Goal: Task Accomplishment & Management: Manage account settings

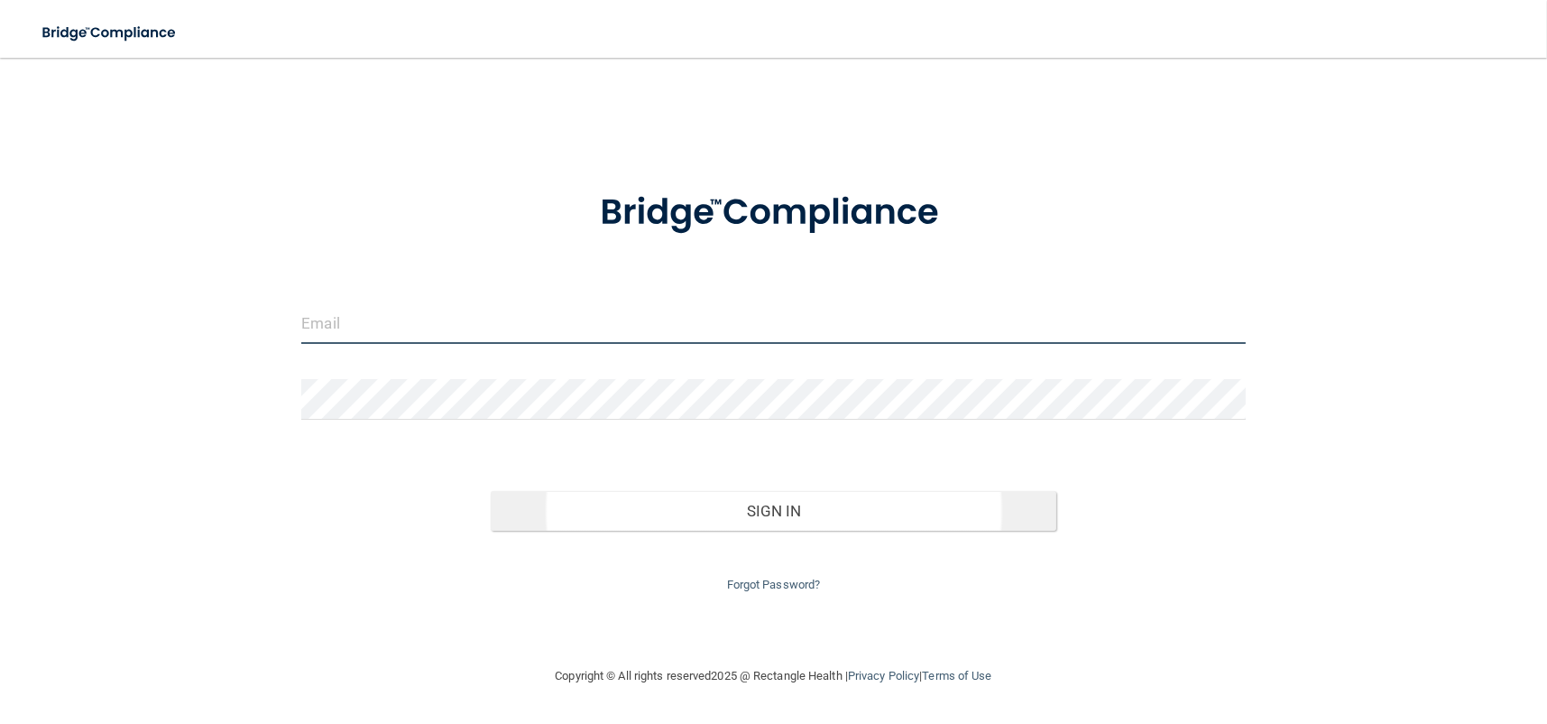
type input "[EMAIL_ADDRESS][DOMAIN_NAME]"
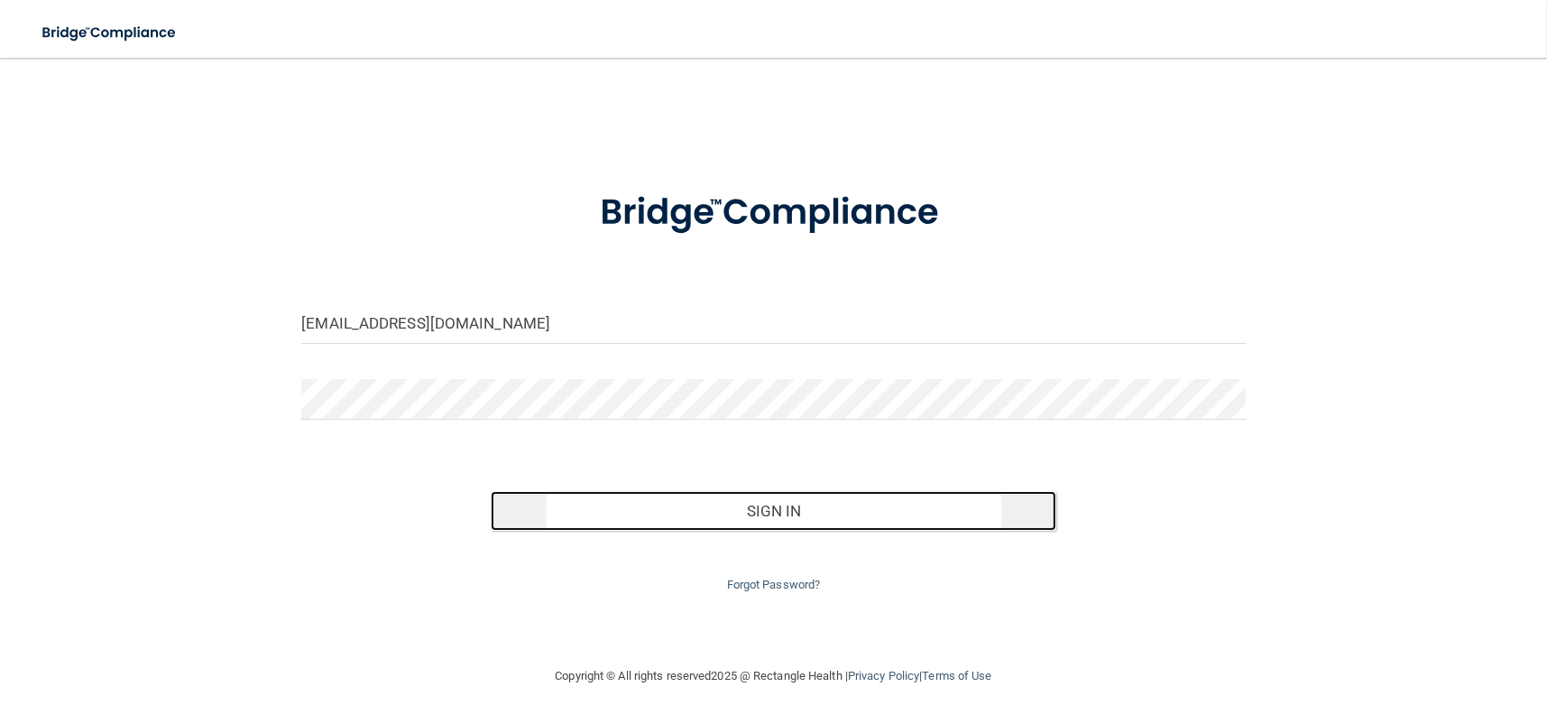
click at [804, 529] on button "Sign In" at bounding box center [774, 511] width 567 height 40
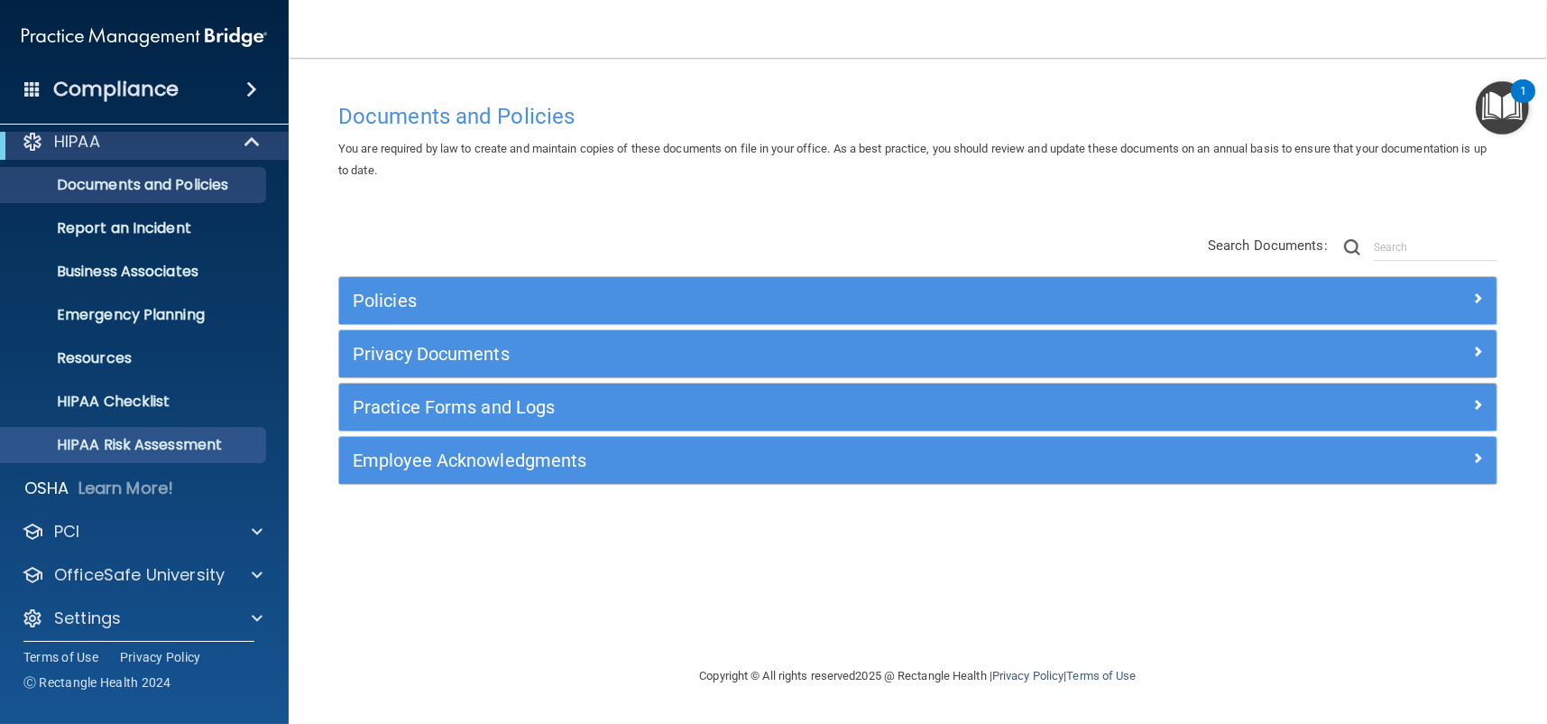
scroll to position [24, 0]
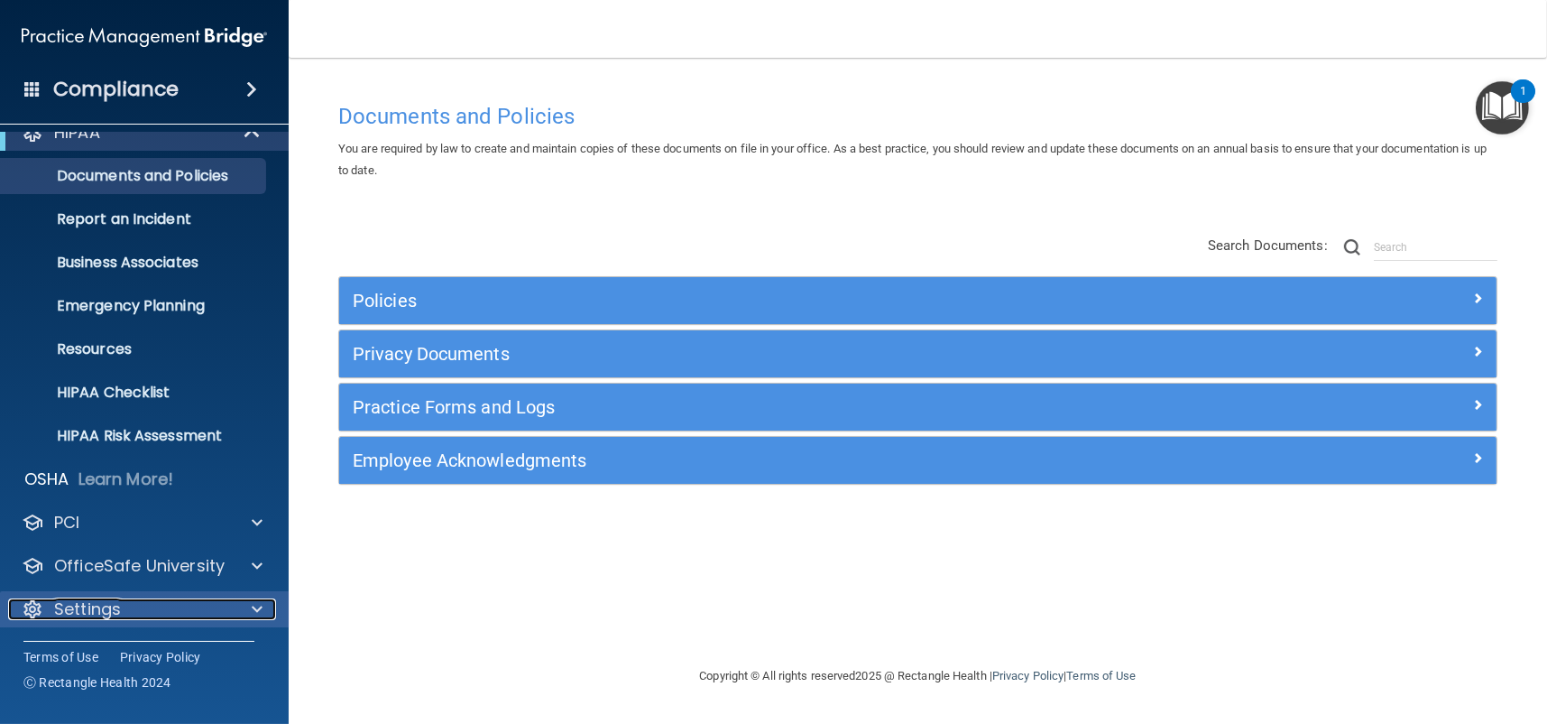
click at [95, 613] on p "Settings" at bounding box center [87, 609] width 67 height 22
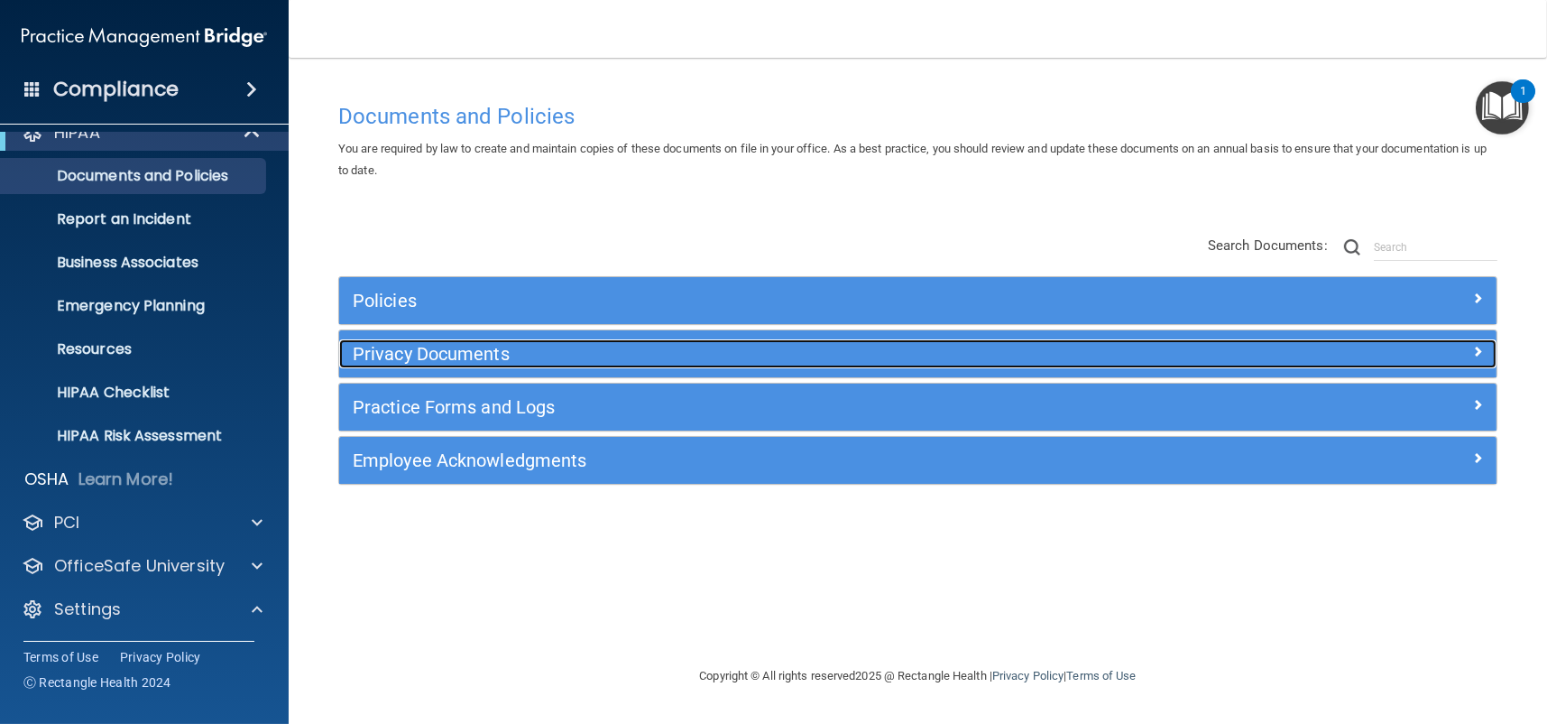
click at [420, 349] on h5 "Privacy Documents" at bounding box center [773, 354] width 841 height 20
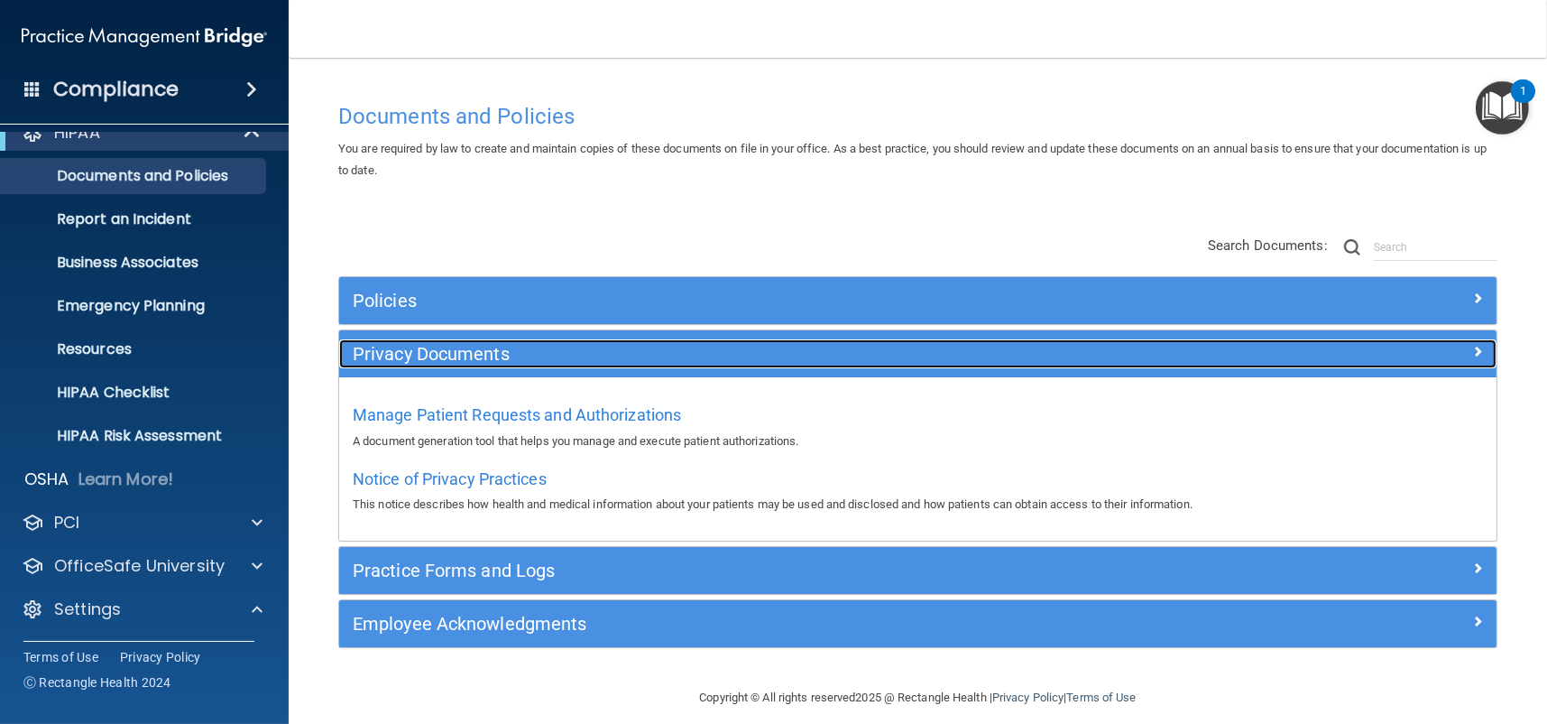
click at [420, 349] on h5 "Privacy Documents" at bounding box center [773, 354] width 841 height 20
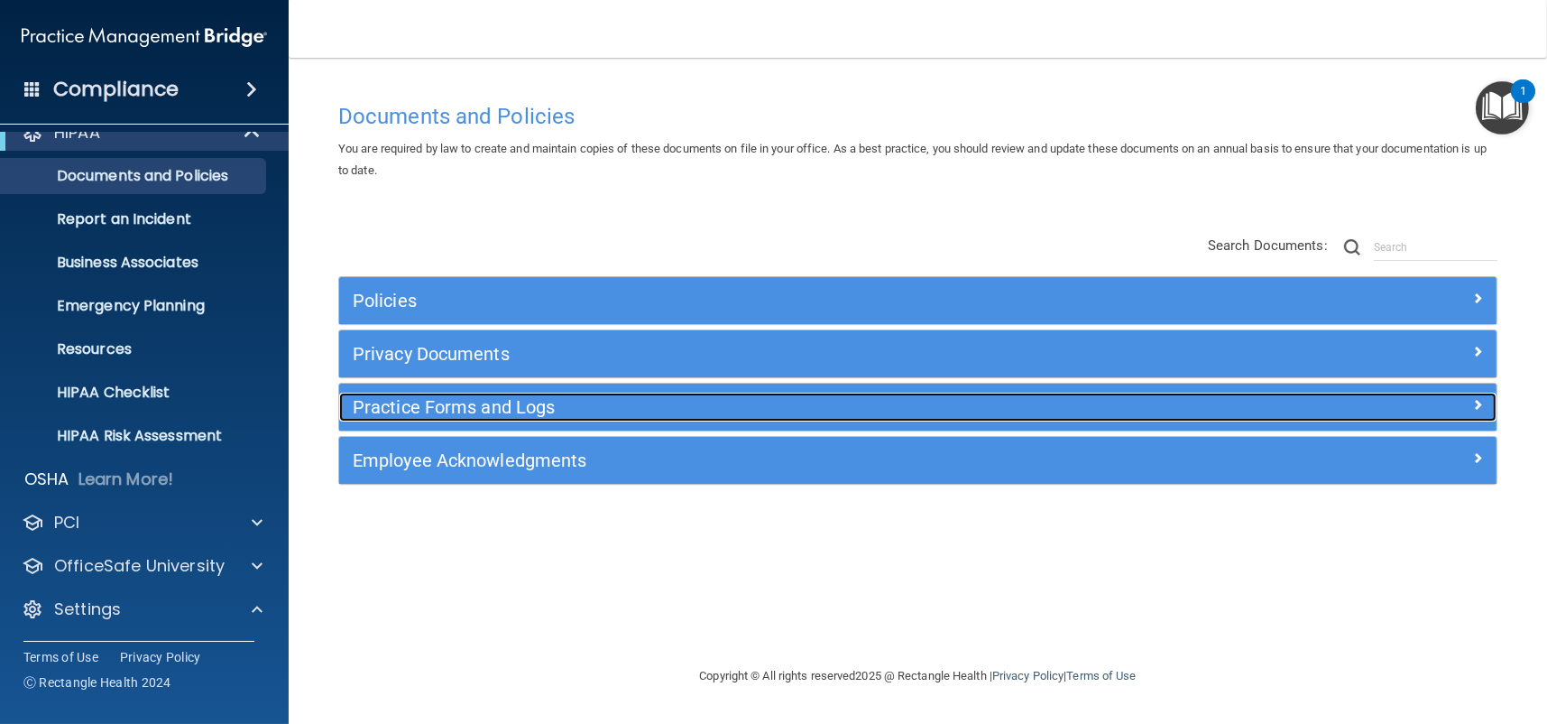
click at [396, 411] on h5 "Practice Forms and Logs" at bounding box center [773, 407] width 841 height 20
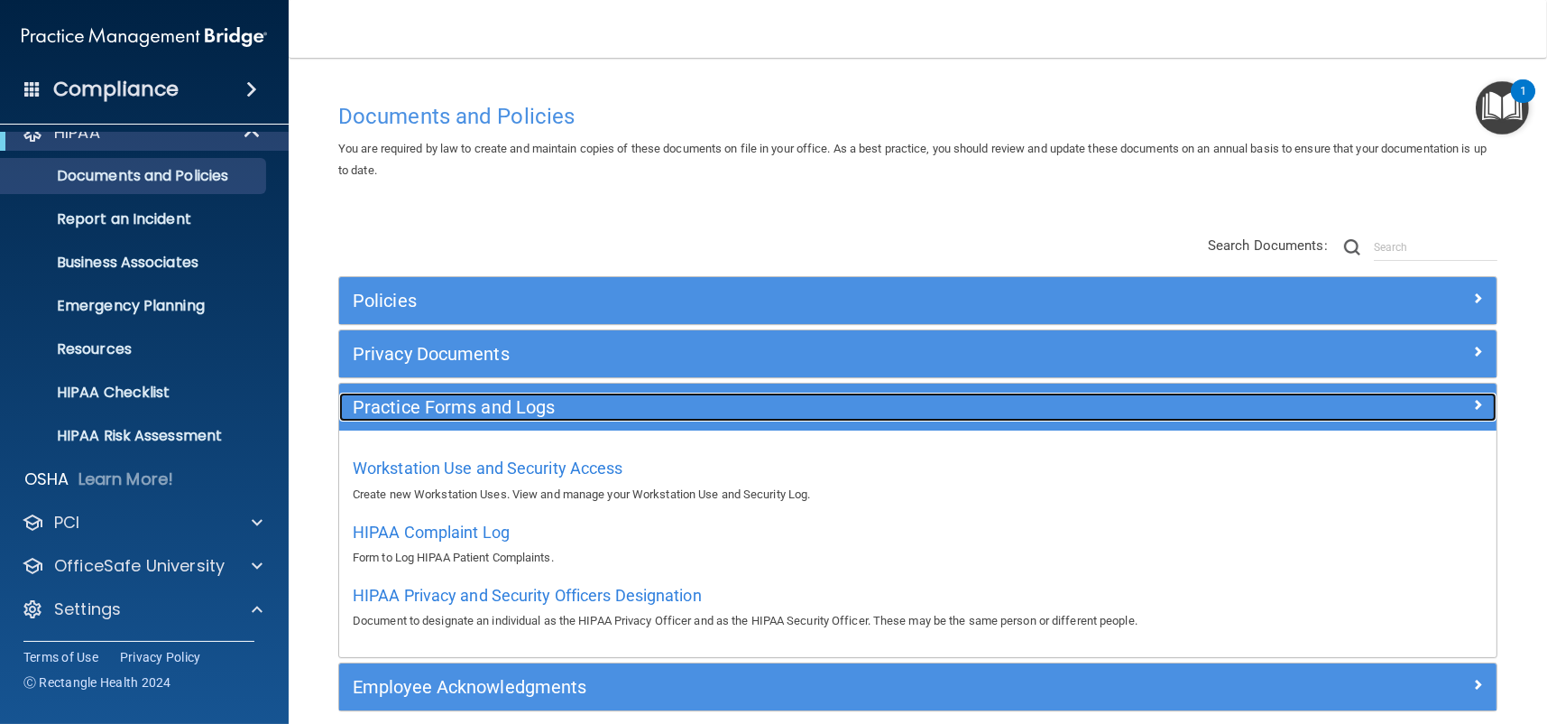
click at [396, 411] on h5 "Practice Forms and Logs" at bounding box center [773, 407] width 841 height 20
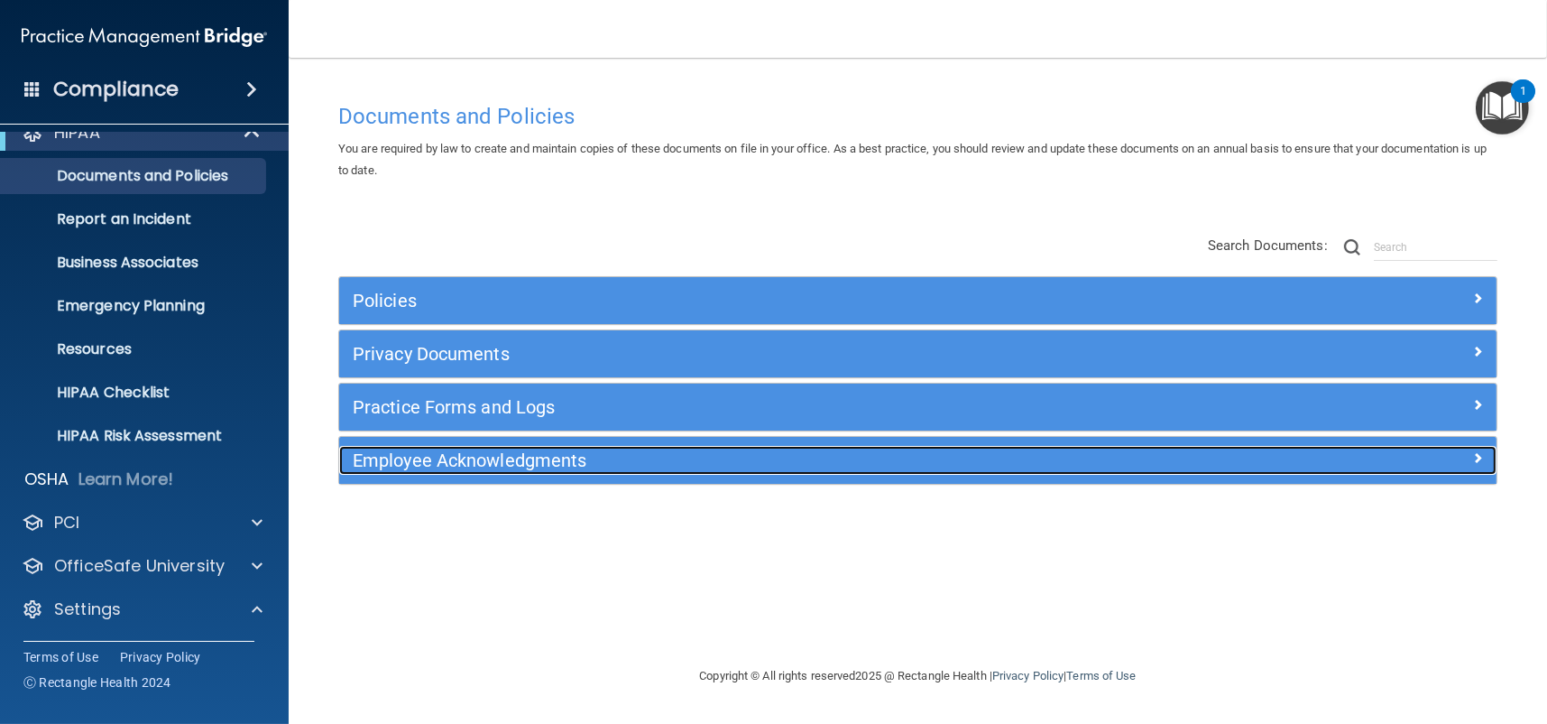
click at [375, 456] on h5 "Employee Acknowledgments" at bounding box center [773, 460] width 841 height 20
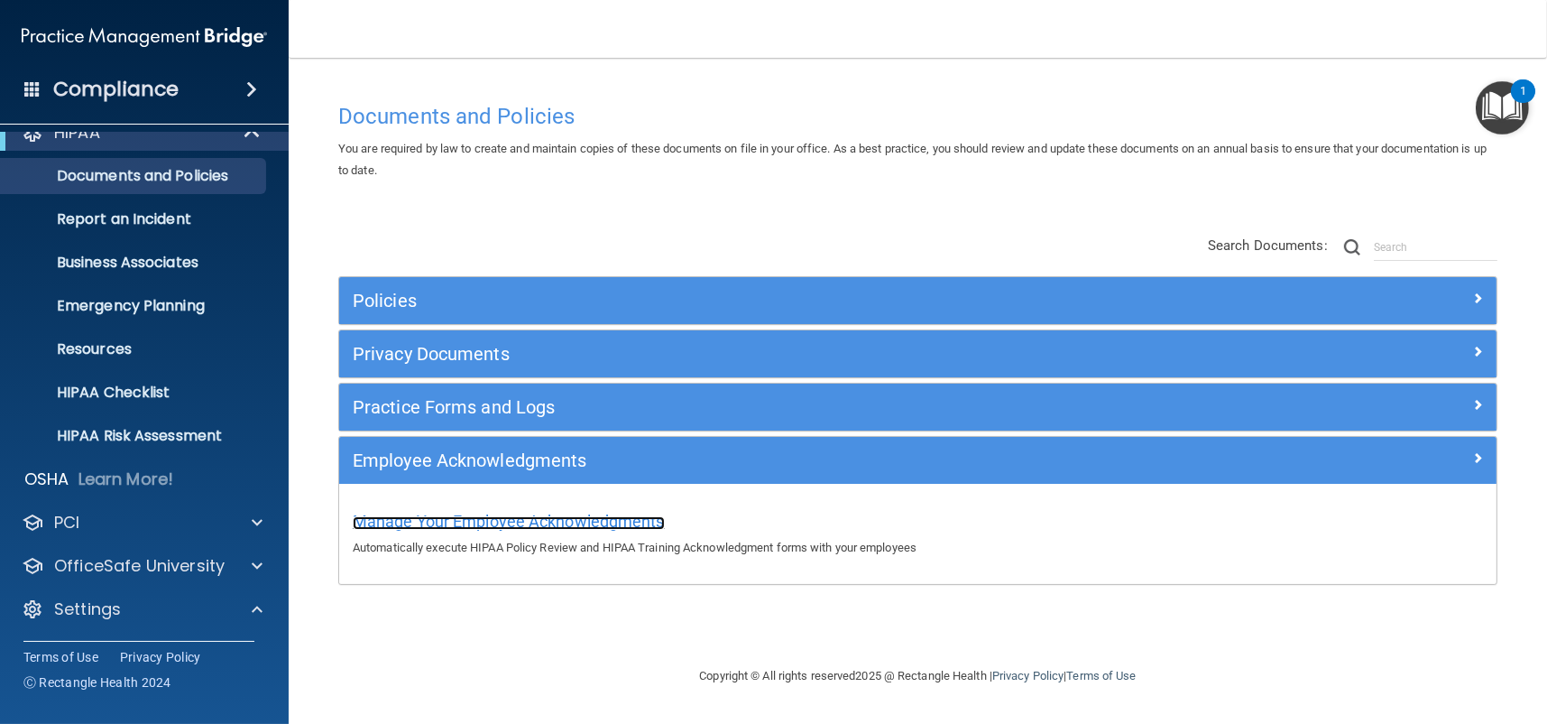
click at [376, 522] on span "Manage Your Employee Acknowledgments" at bounding box center [509, 521] width 312 height 19
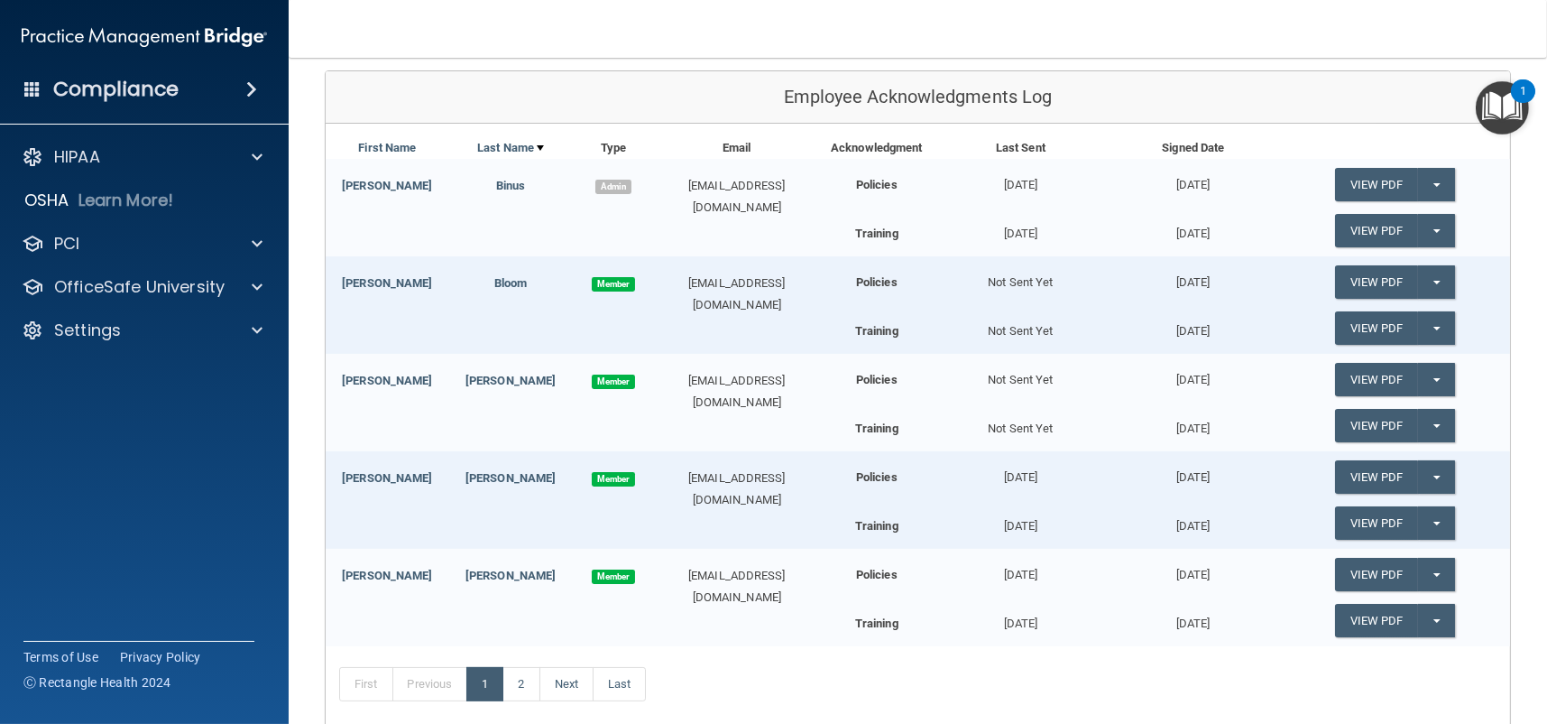
scroll to position [361, 0]
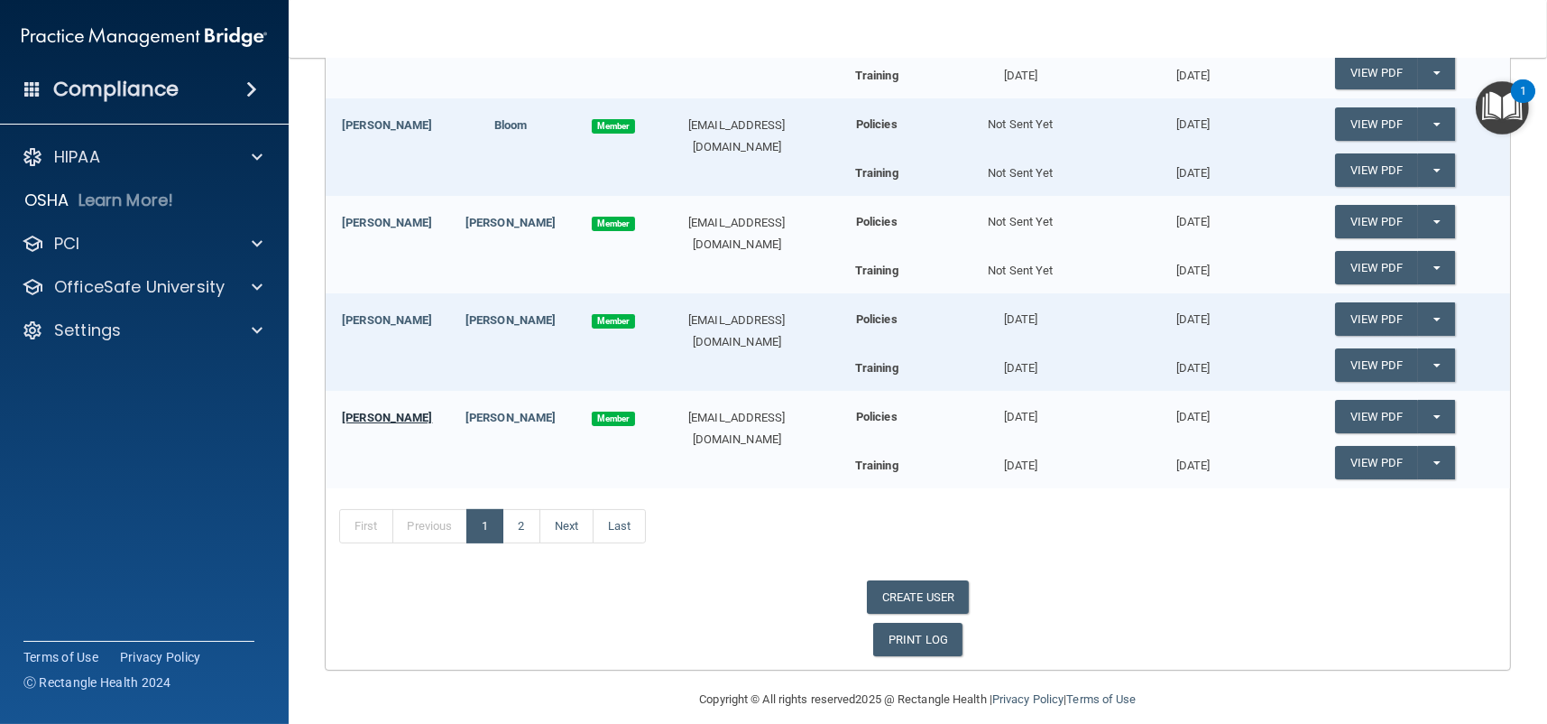
click at [383, 419] on link "[PERSON_NAME]" at bounding box center [387, 417] width 90 height 14
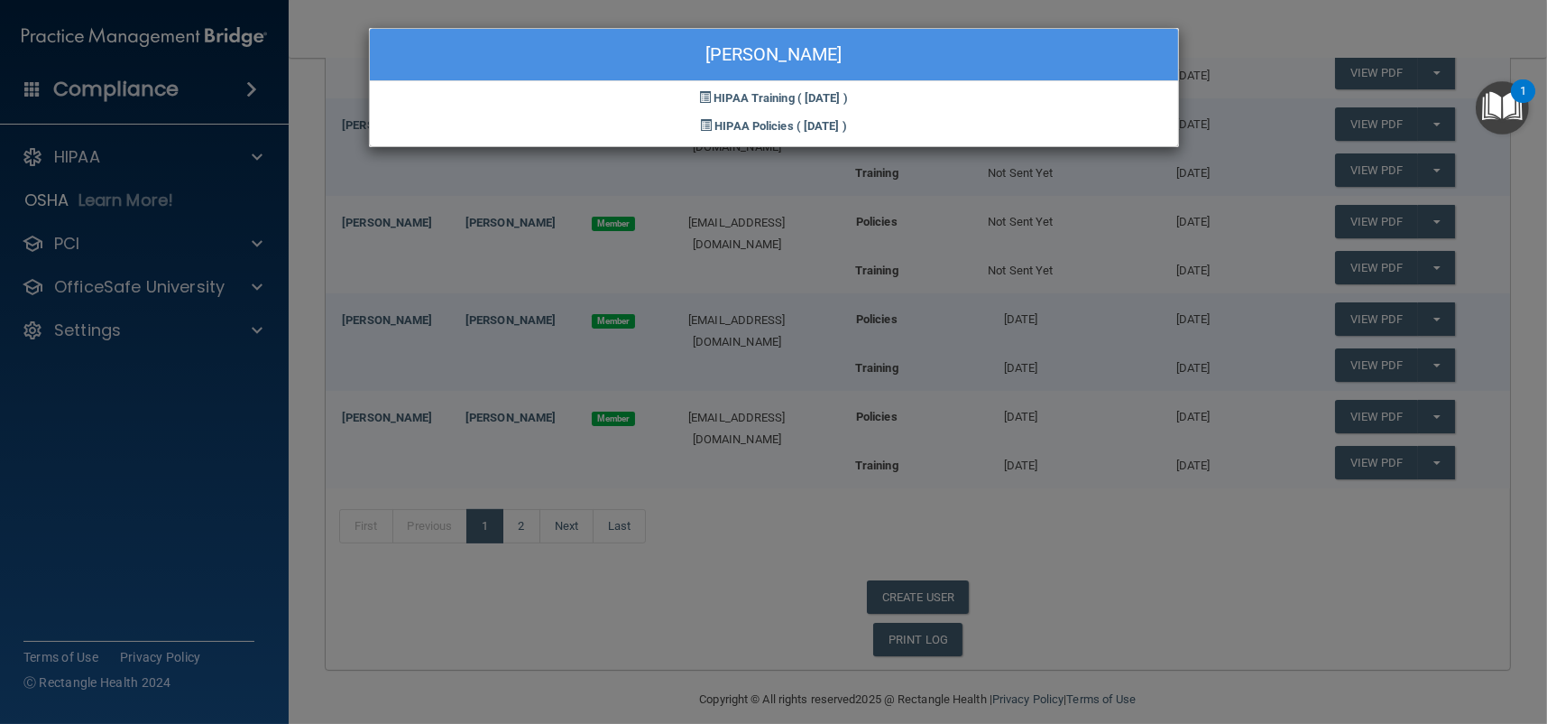
click at [676, 541] on div "Sasha Lehman HIPAA Training ( 04/17/2024 ) HIPAA Policies ( 04/17/2024 )" at bounding box center [773, 362] width 1547 height 724
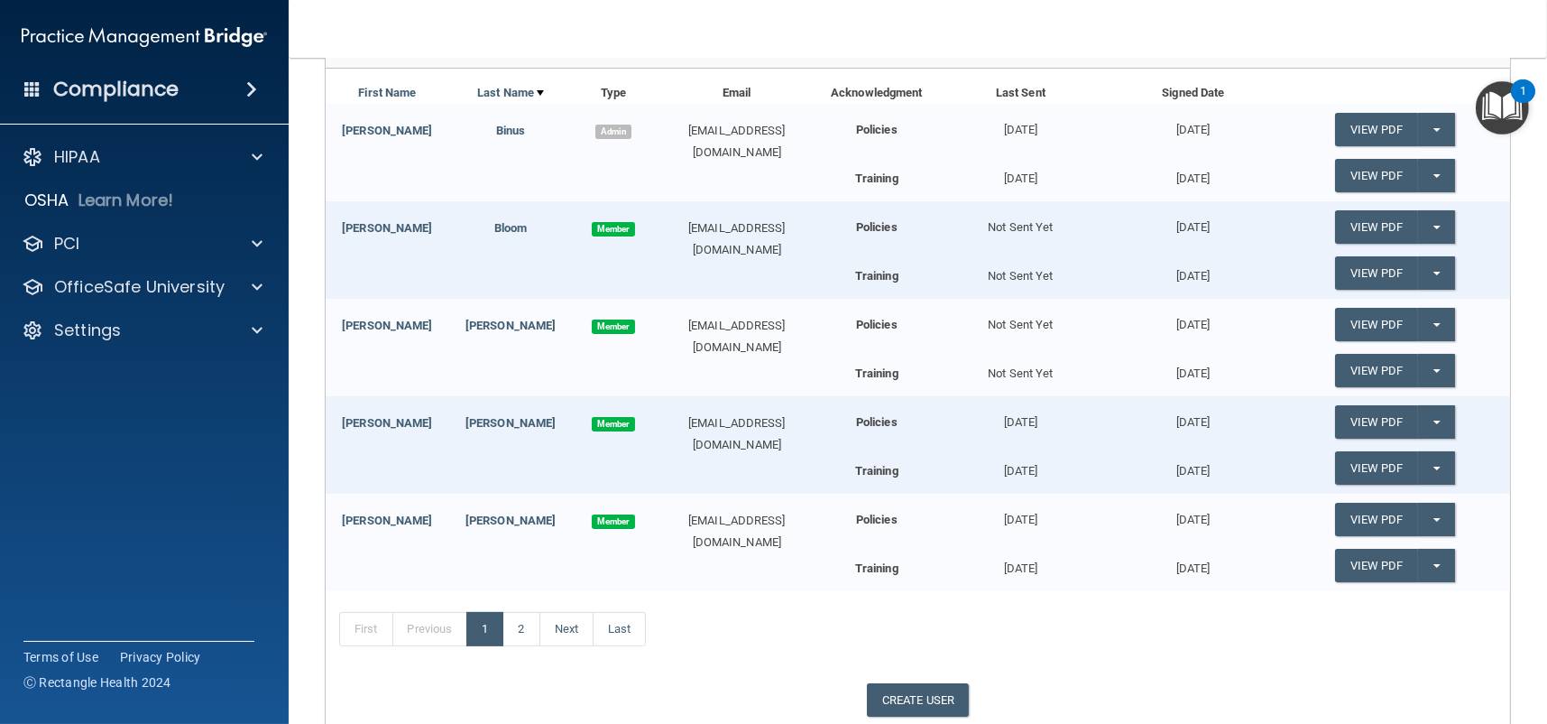
scroll to position [0, 0]
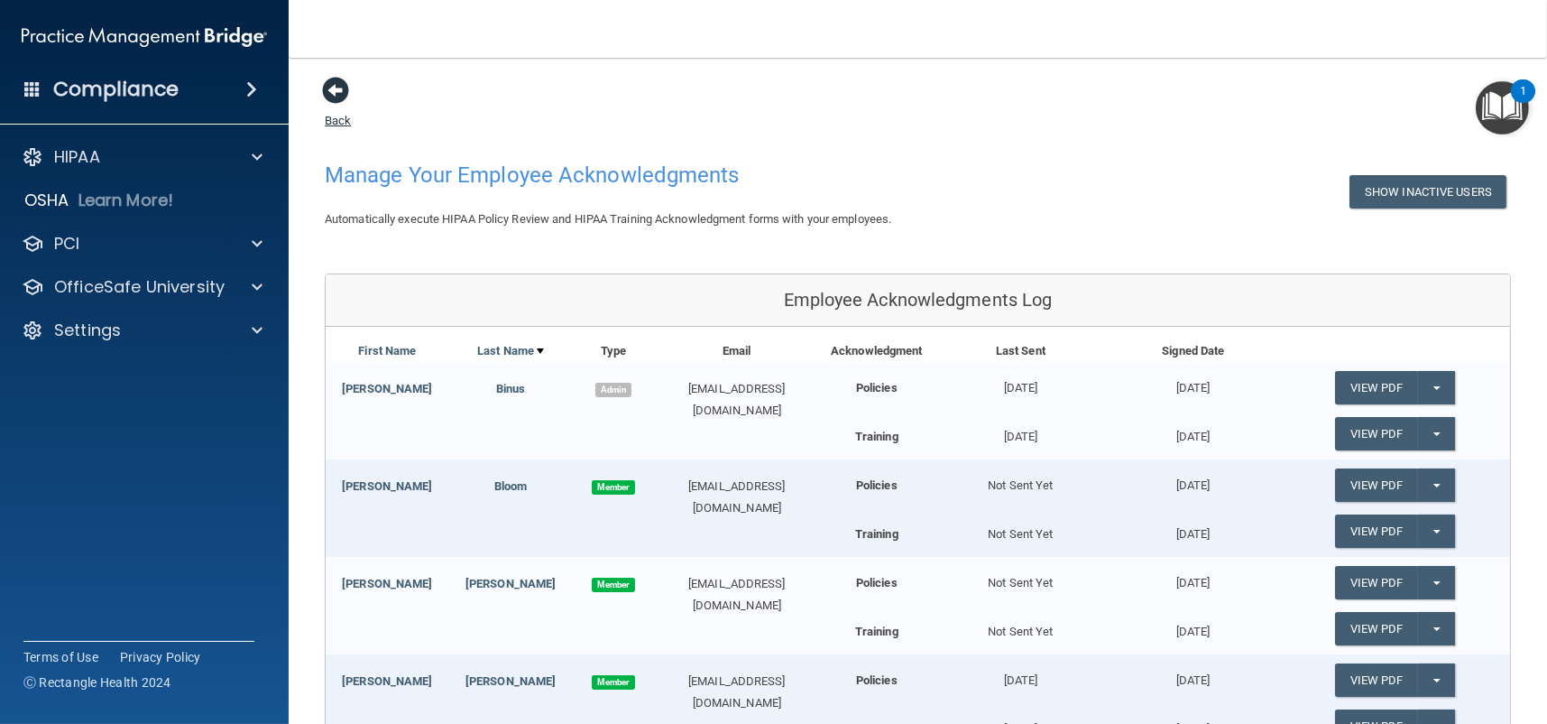
click at [345, 97] on span at bounding box center [335, 90] width 27 height 27
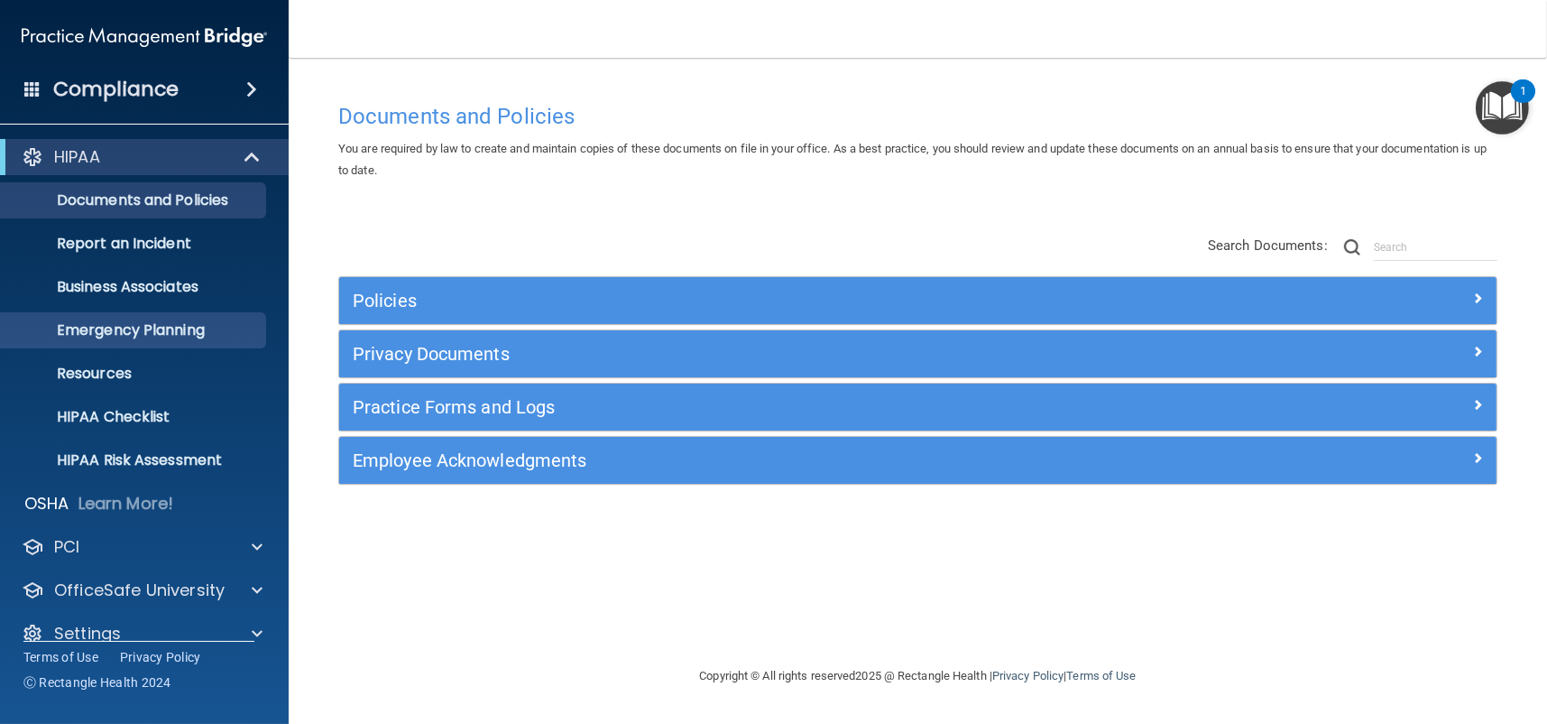
scroll to position [24, 0]
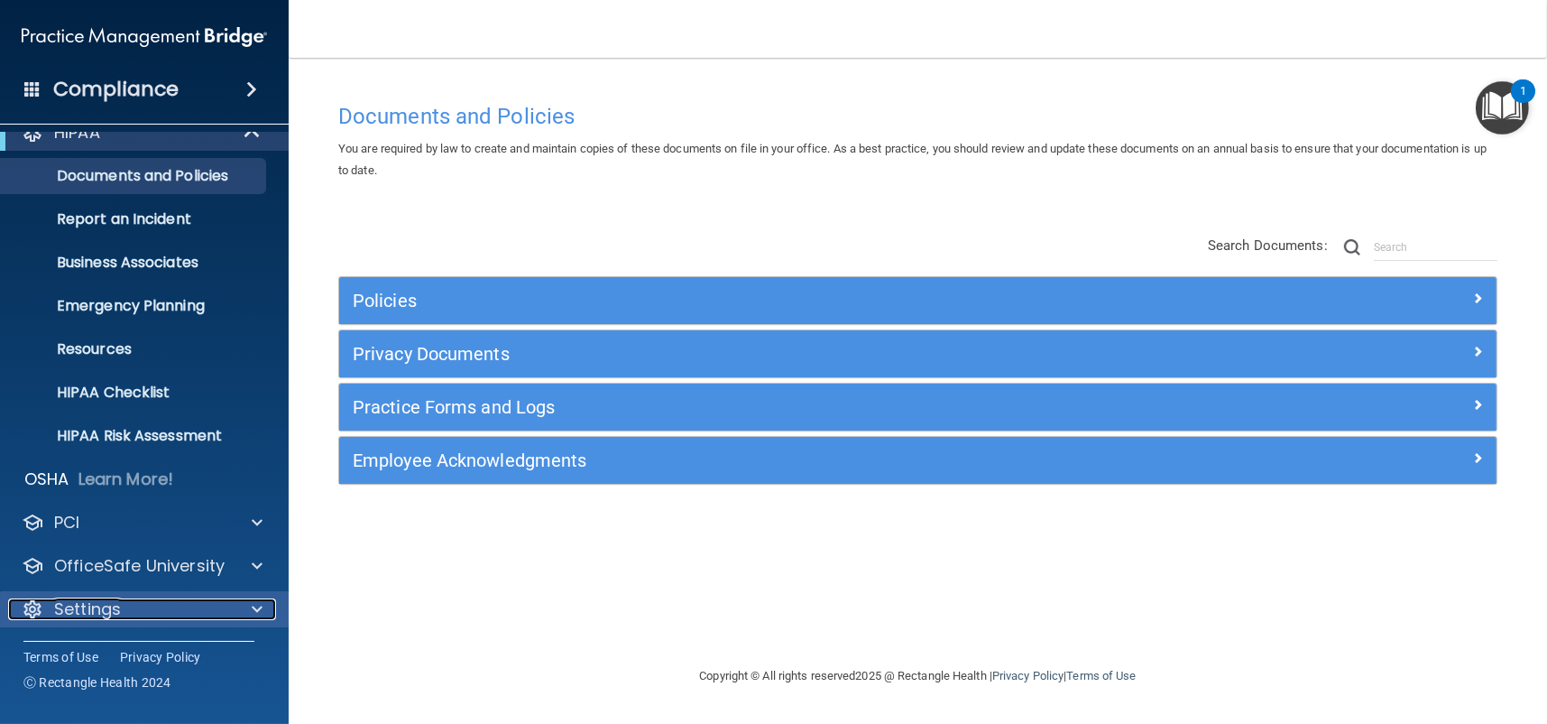
click at [260, 609] on span at bounding box center [257, 609] width 11 height 22
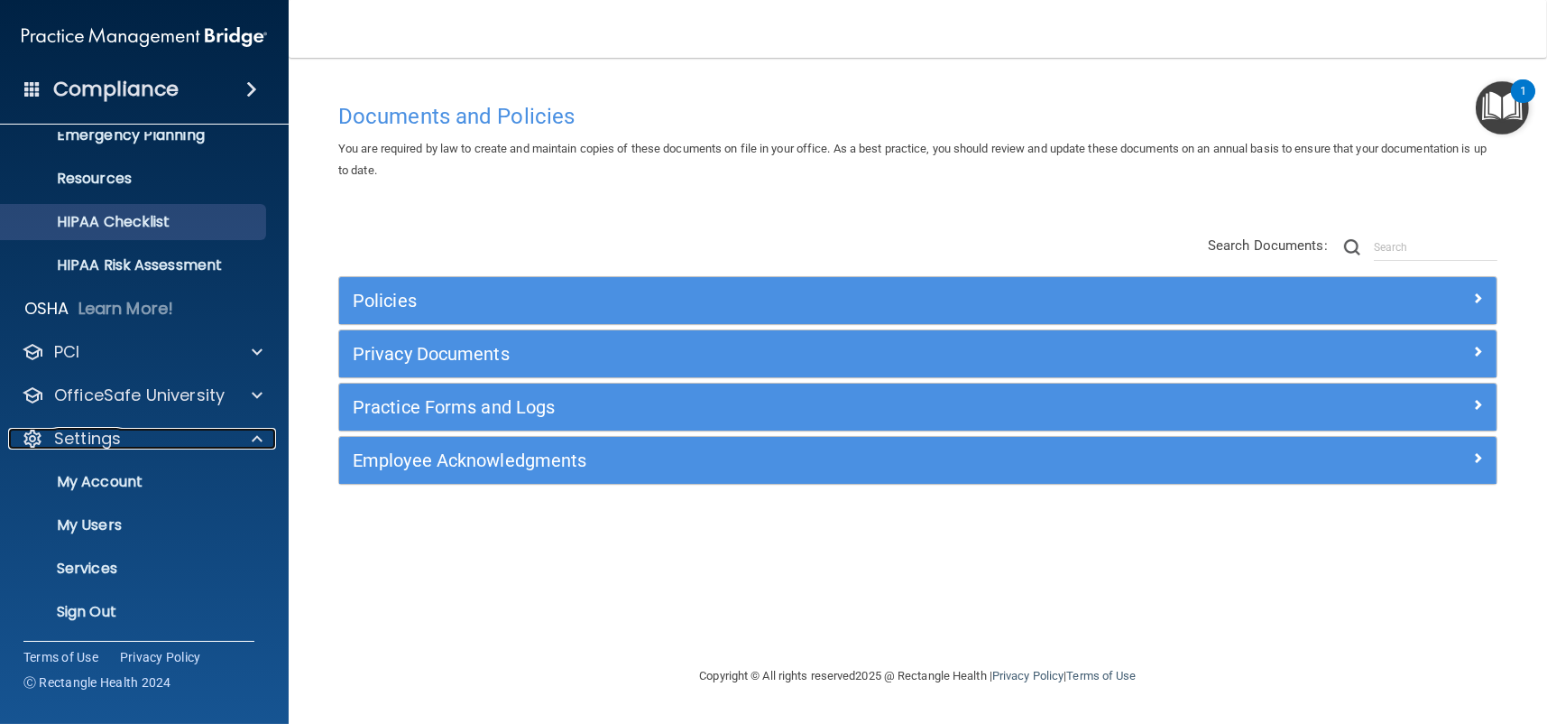
scroll to position [198, 0]
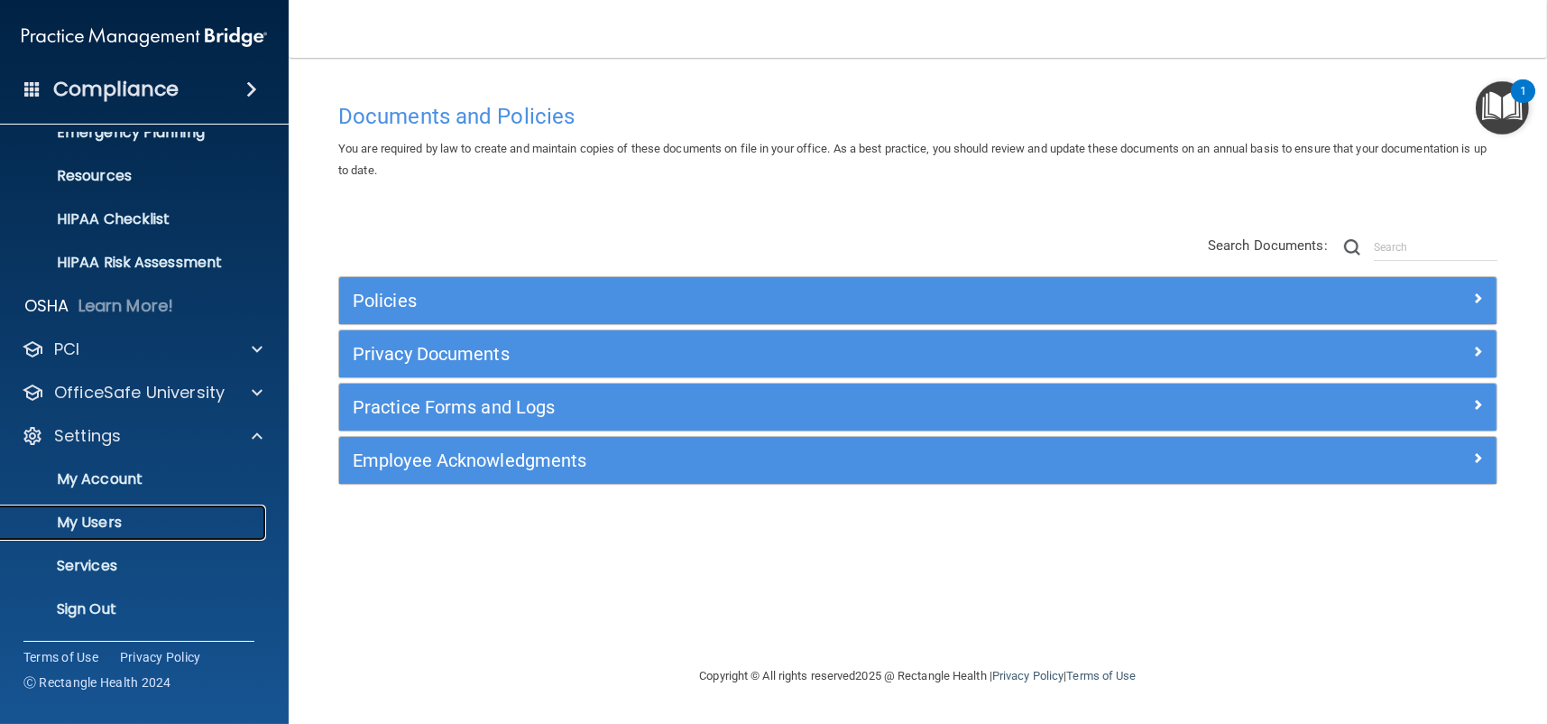
click at [92, 526] on p "My Users" at bounding box center [135, 522] width 246 height 18
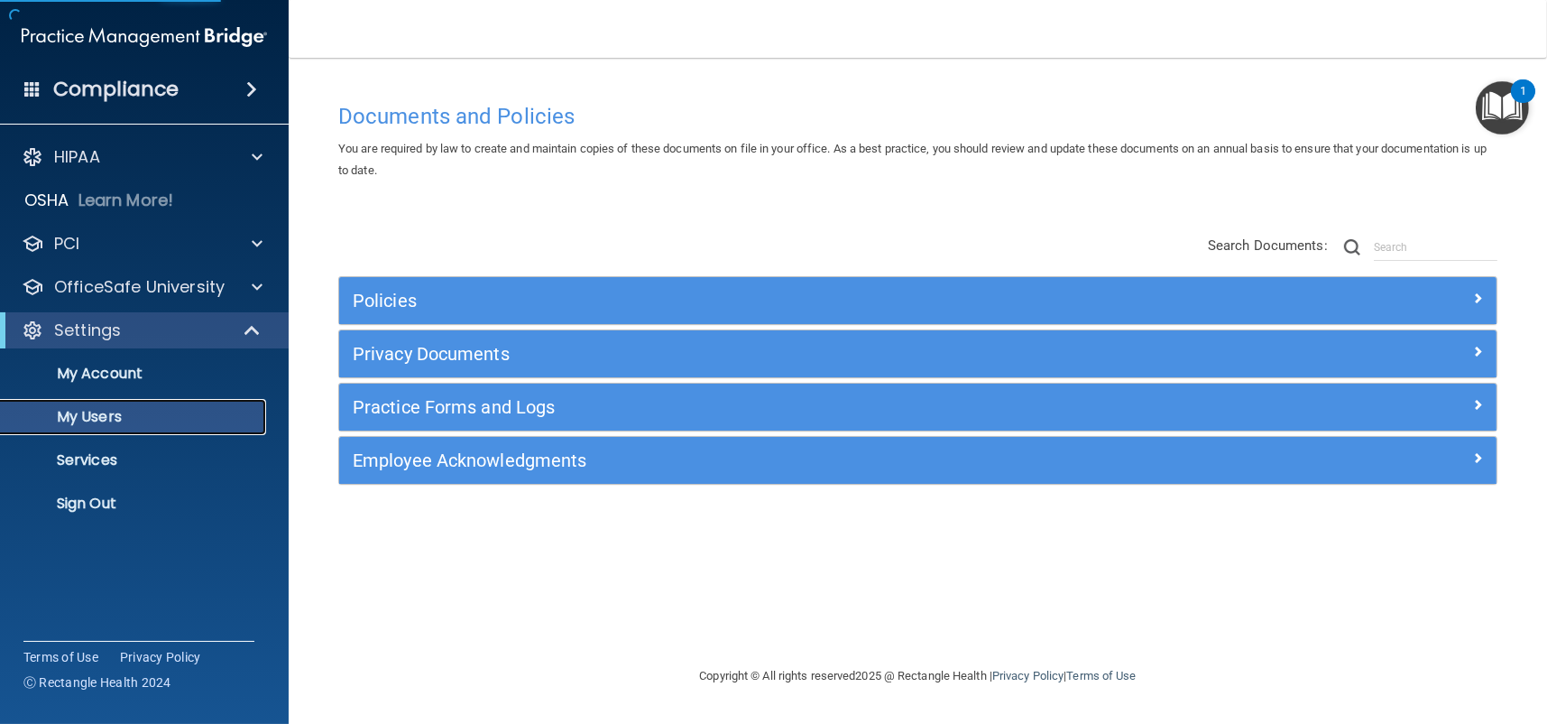
select select "20"
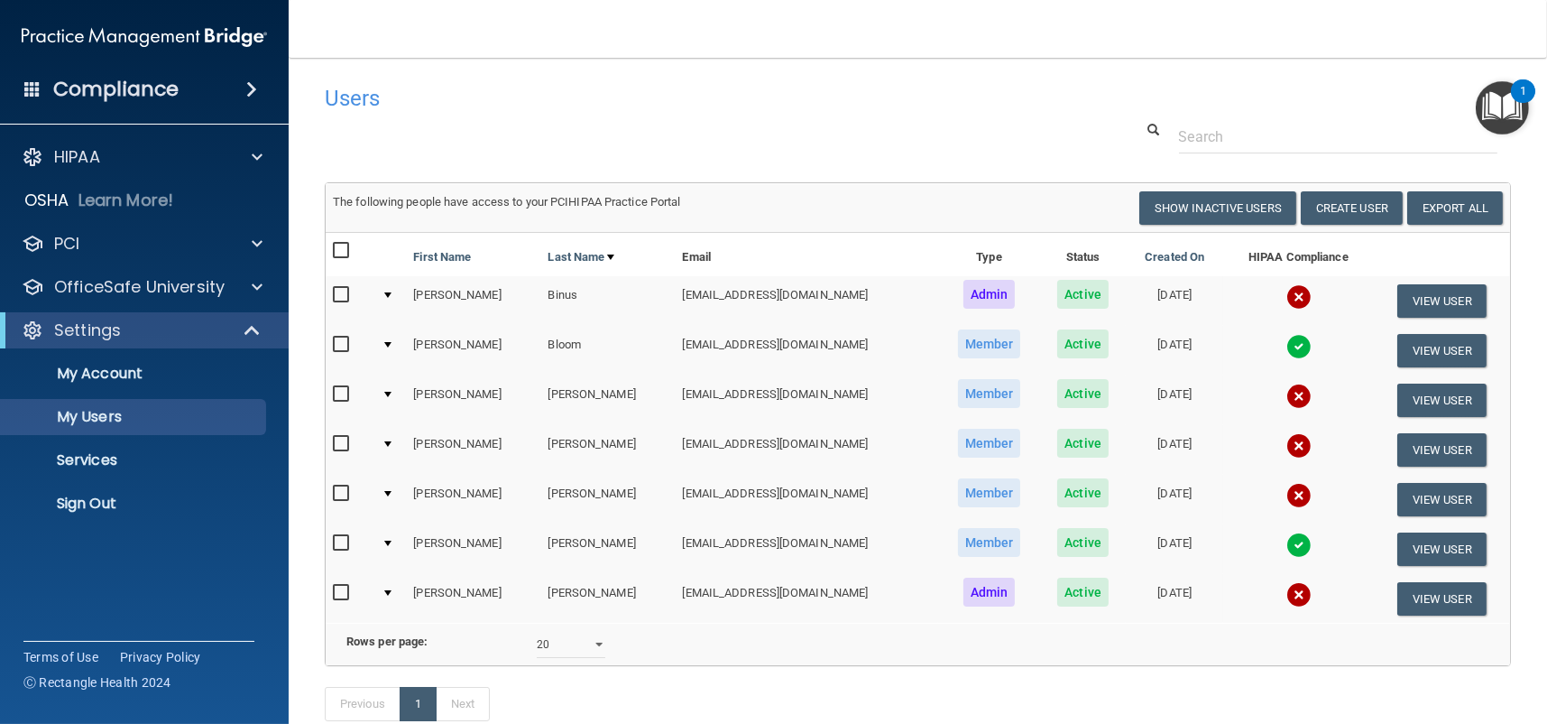
click at [386, 395] on td at bounding box center [390, 400] width 32 height 50
click at [336, 390] on input "checkbox" at bounding box center [343, 394] width 21 height 14
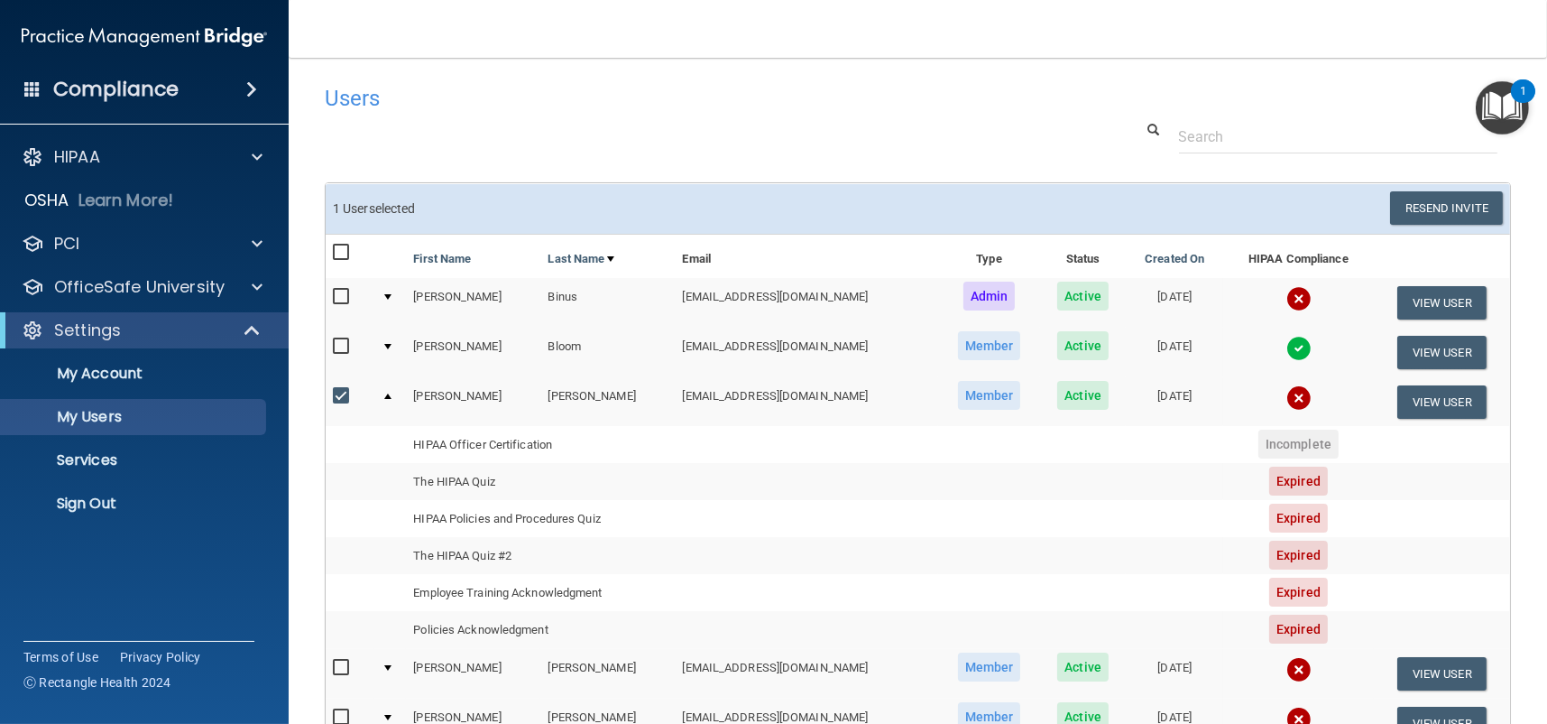
click at [336, 389] on input "checkbox" at bounding box center [343, 396] width 21 height 14
checkbox input "false"
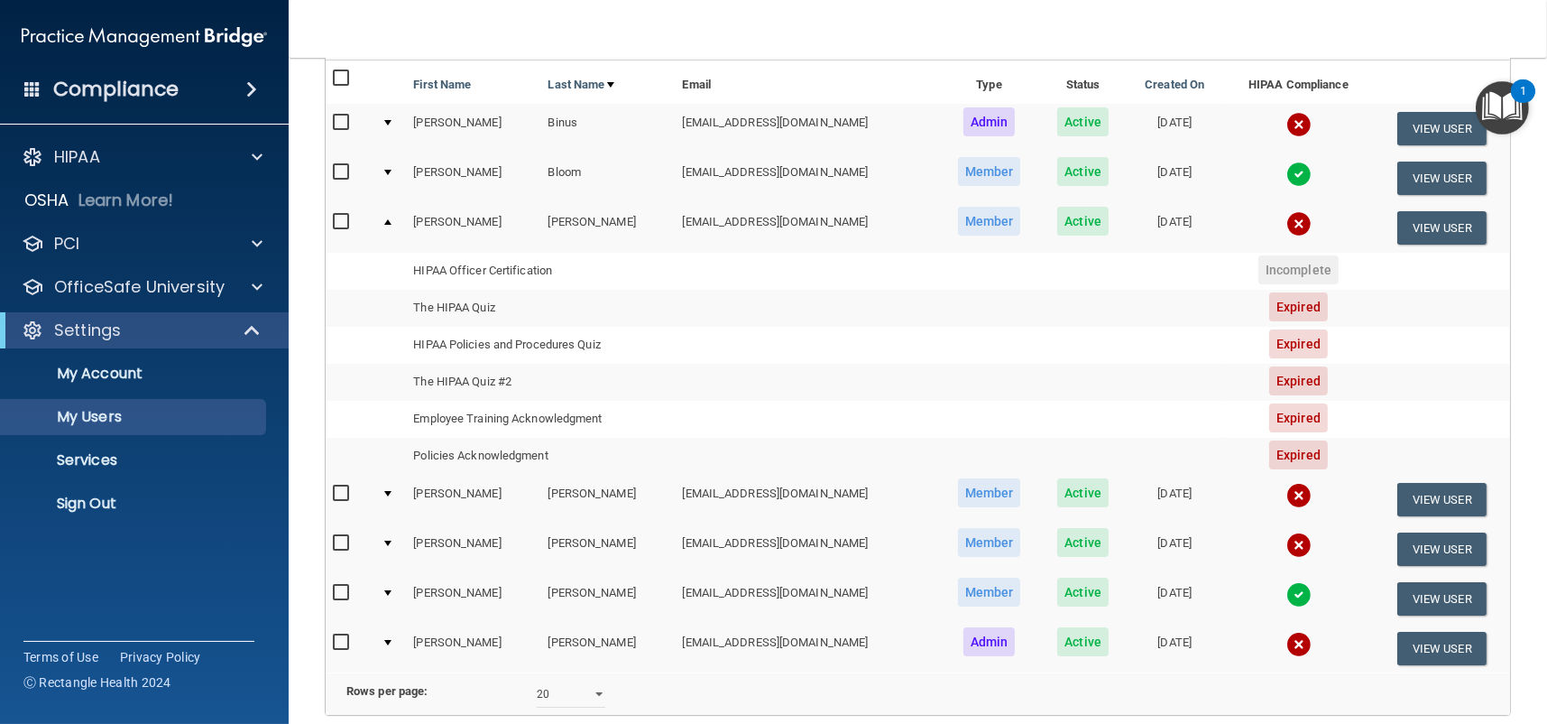
scroll to position [180, 0]
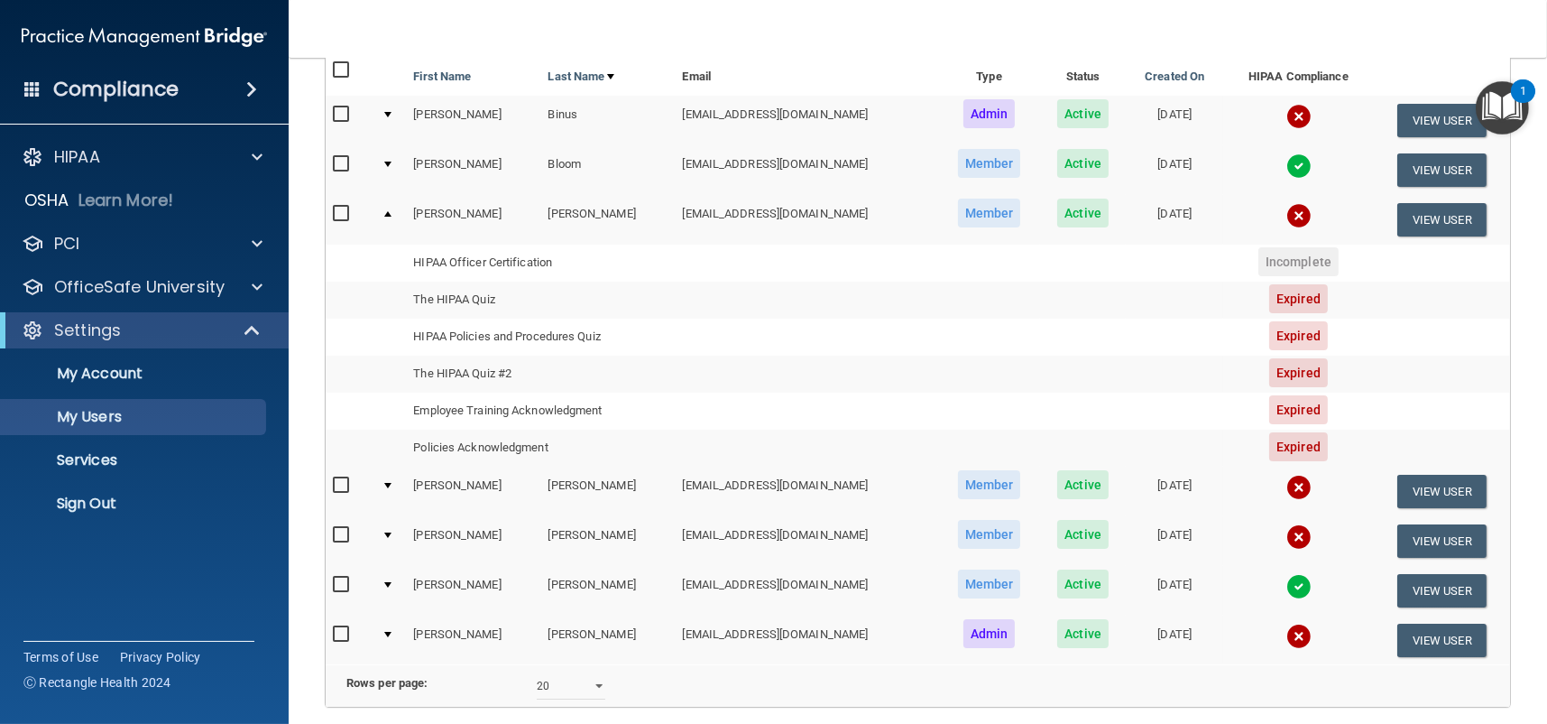
click at [388, 211] on div at bounding box center [387, 213] width 7 height 5
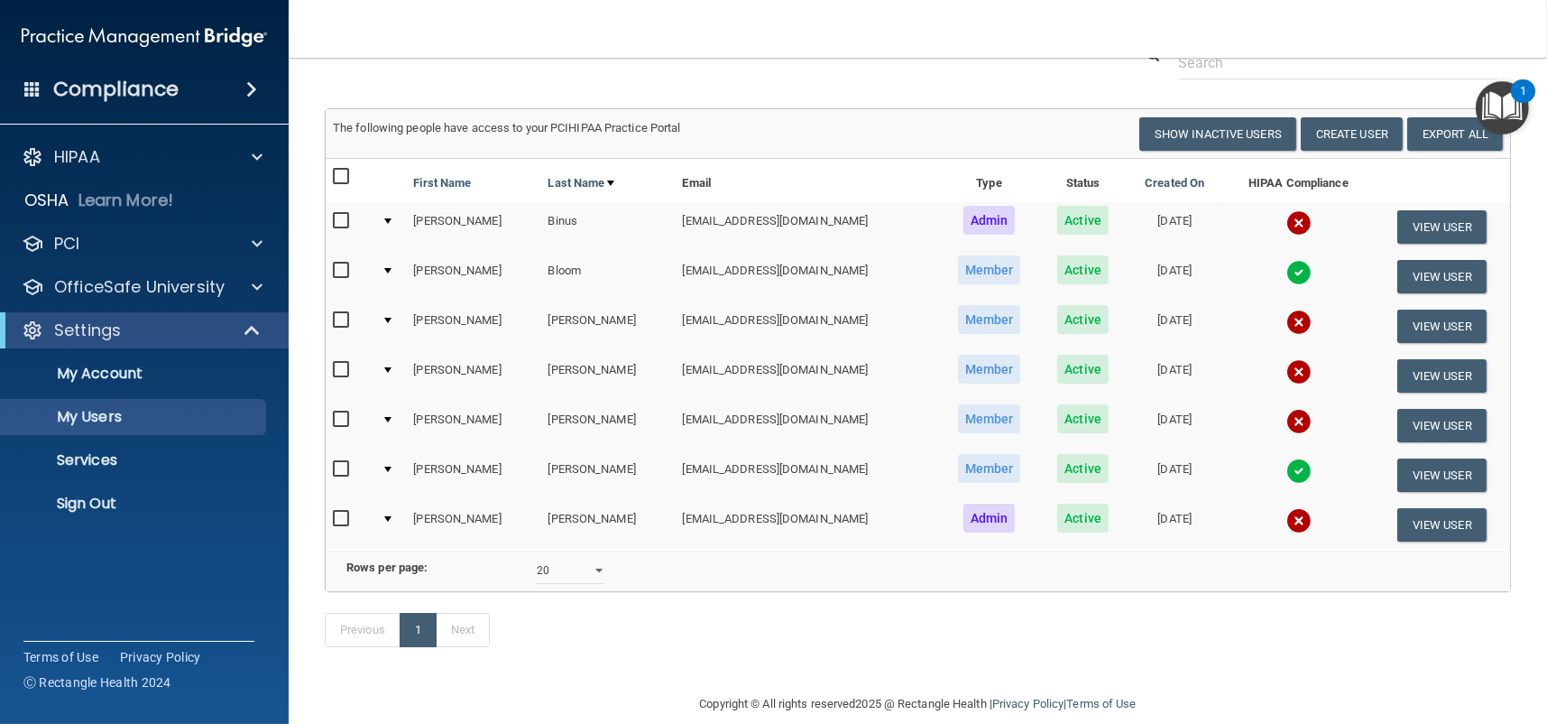
scroll to position [32, 0]
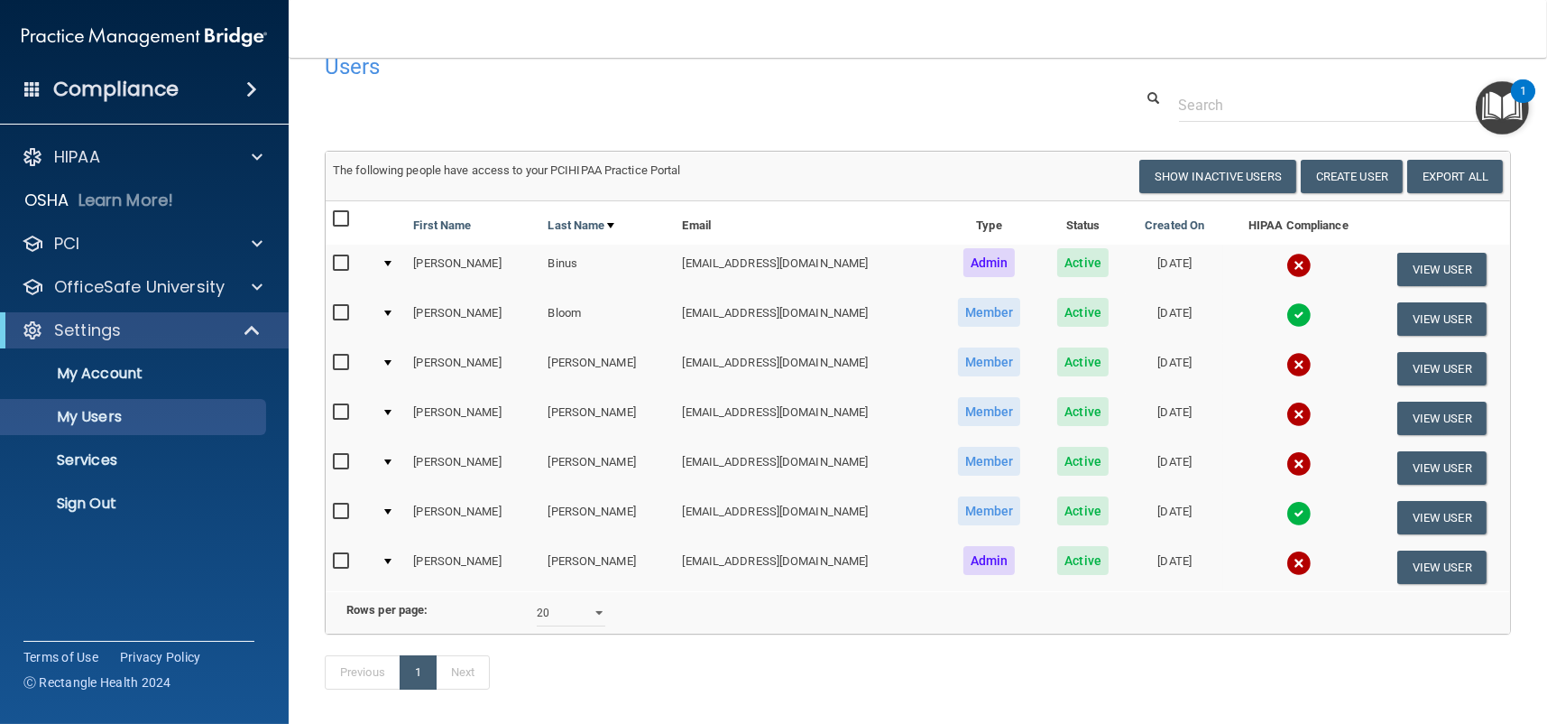
click at [385, 315] on td at bounding box center [390, 319] width 32 height 50
click at [389, 310] on div at bounding box center [387, 312] width 7 height 5
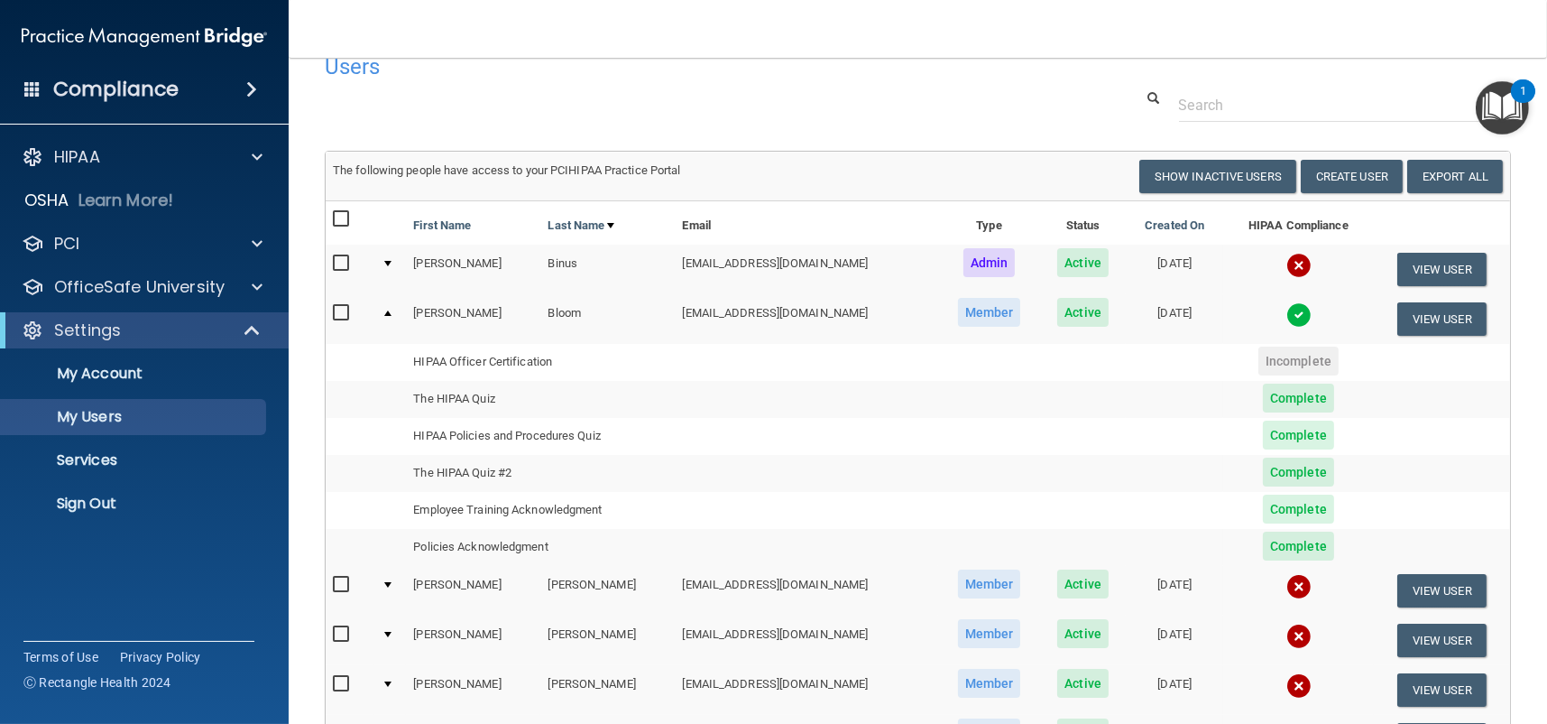
click at [389, 310] on div at bounding box center [387, 312] width 7 height 5
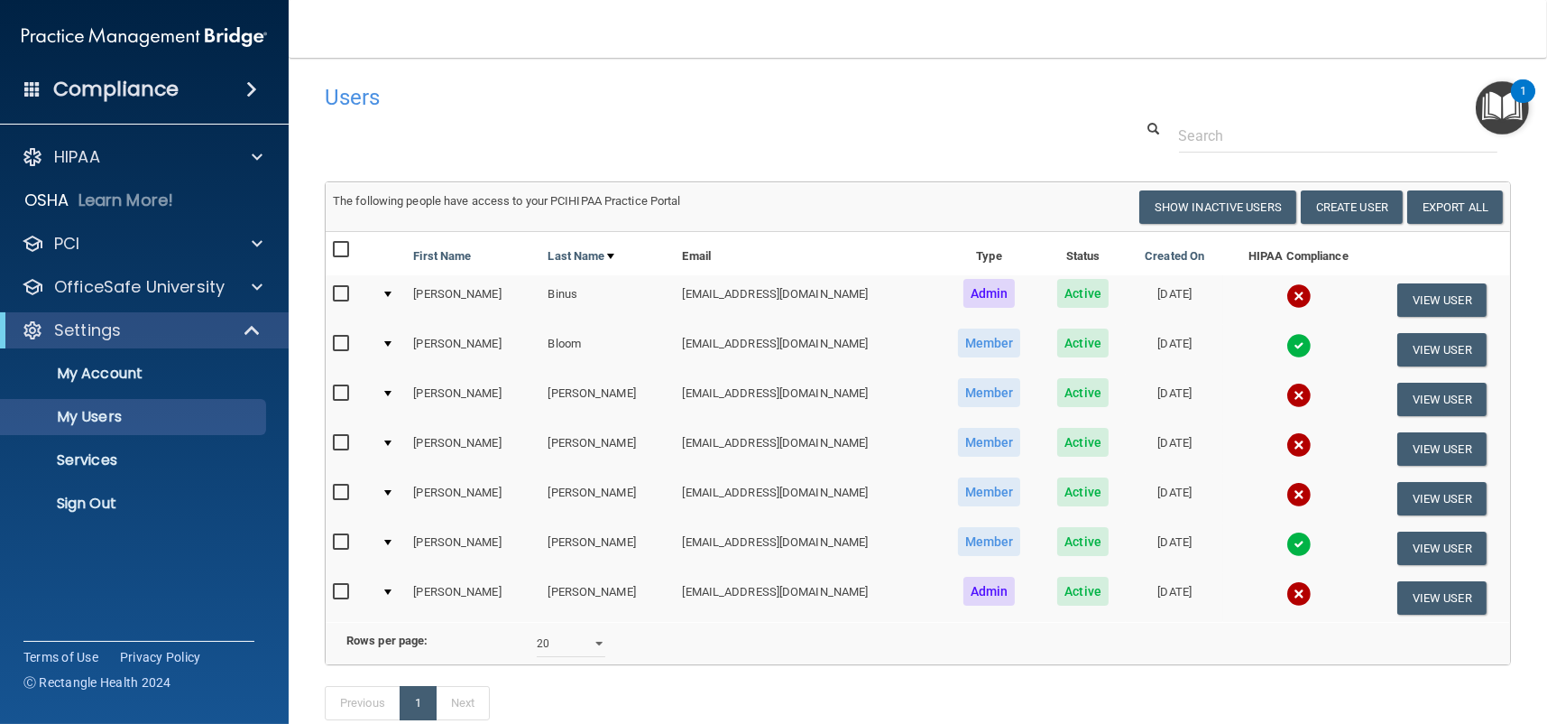
scroll to position [0, 0]
click at [343, 291] on input "checkbox" at bounding box center [343, 295] width 21 height 14
checkbox input "true"
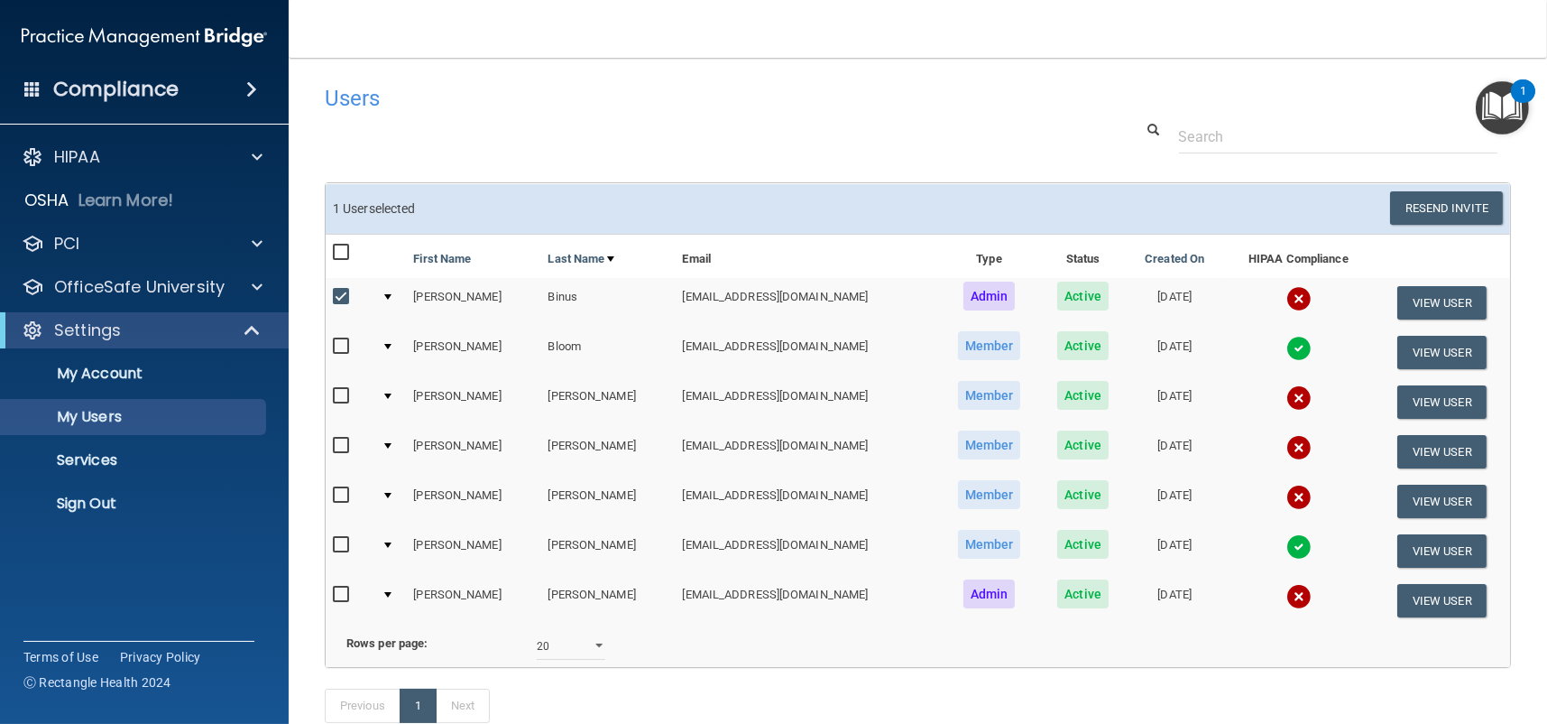
click at [346, 395] on input "checkbox" at bounding box center [343, 396] width 21 height 14
checkbox input "true"
click at [338, 595] on input "checkbox" at bounding box center [343, 594] width 21 height 14
checkbox input "true"
click at [338, 441] on input "checkbox" at bounding box center [343, 445] width 21 height 14
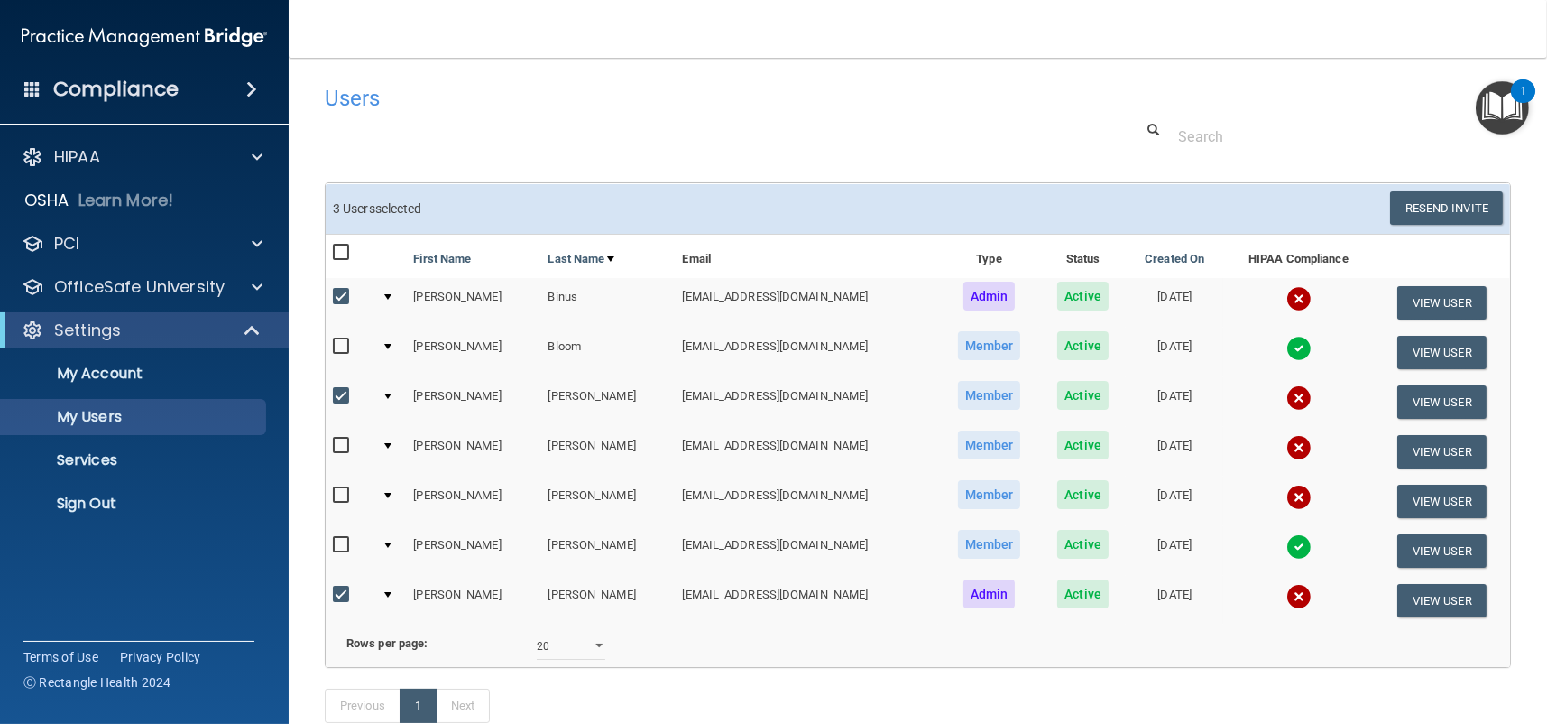
checkbox input "true"
click at [1417, 207] on button "Resend Invite" at bounding box center [1446, 207] width 113 height 33
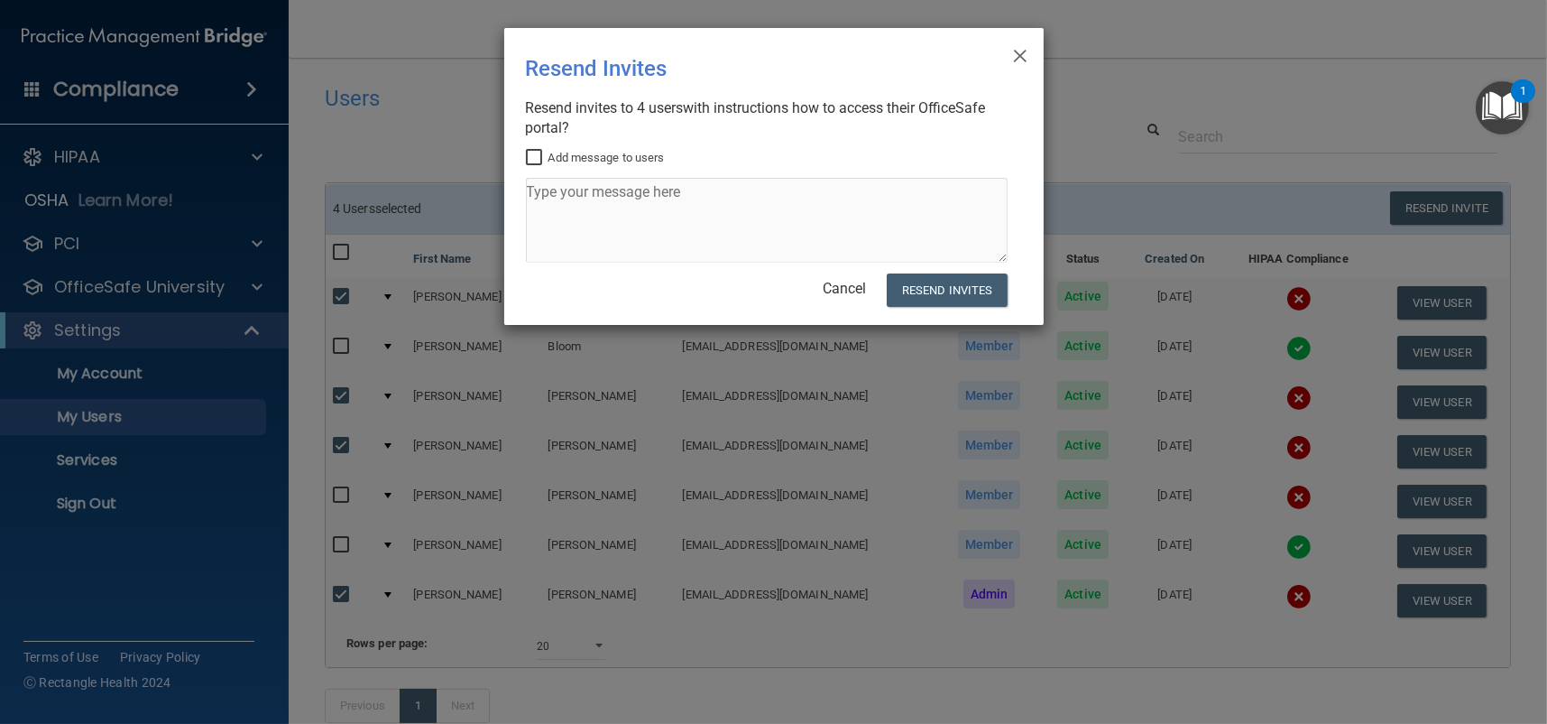
click at [526, 155] on input "Add message to users" at bounding box center [536, 158] width 21 height 14
checkbox input "true"
click at [549, 198] on textarea at bounding box center [767, 220] width 482 height 85
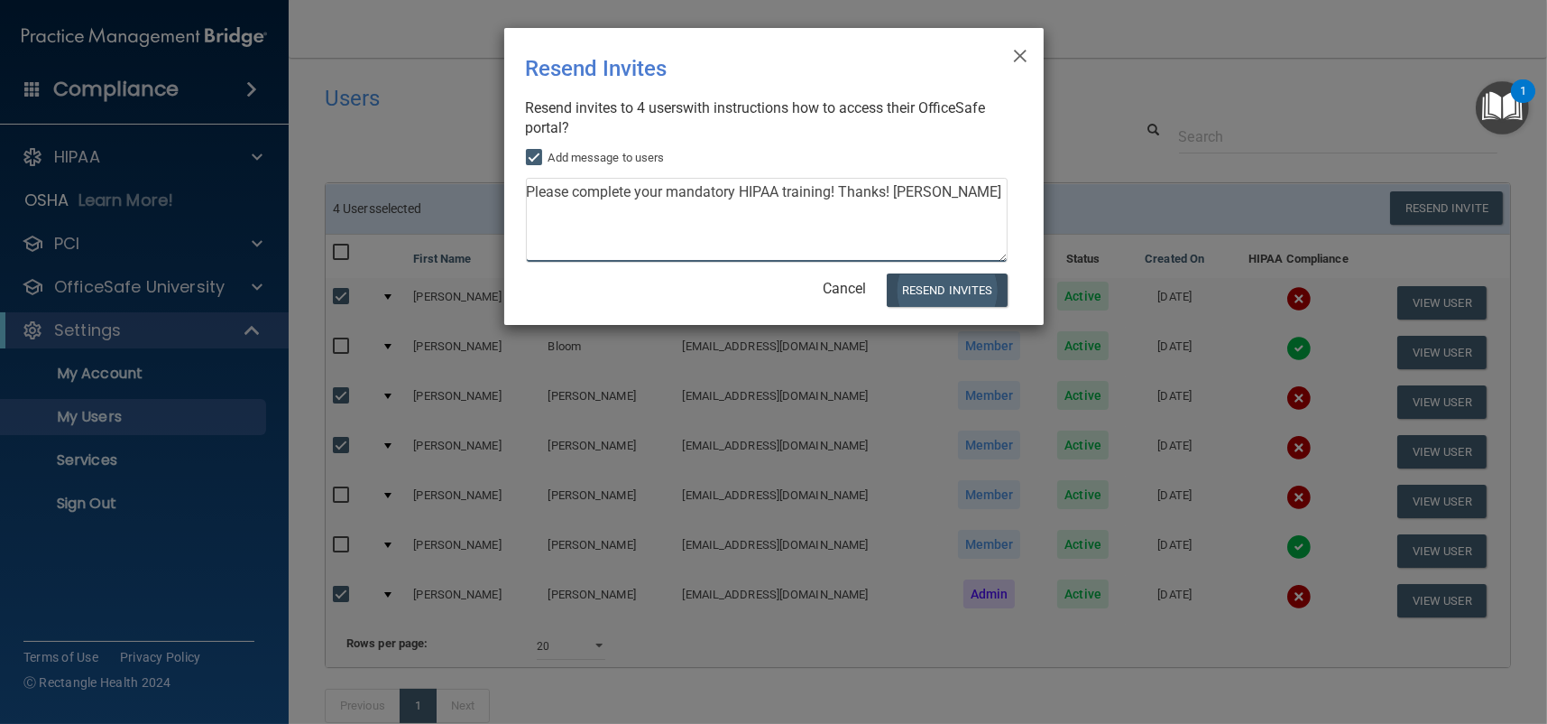
type textarea "Please complete your mandatory HIPAA training! Thanks! Mariana"
click at [945, 291] on button "Resend Invites" at bounding box center [947, 289] width 120 height 33
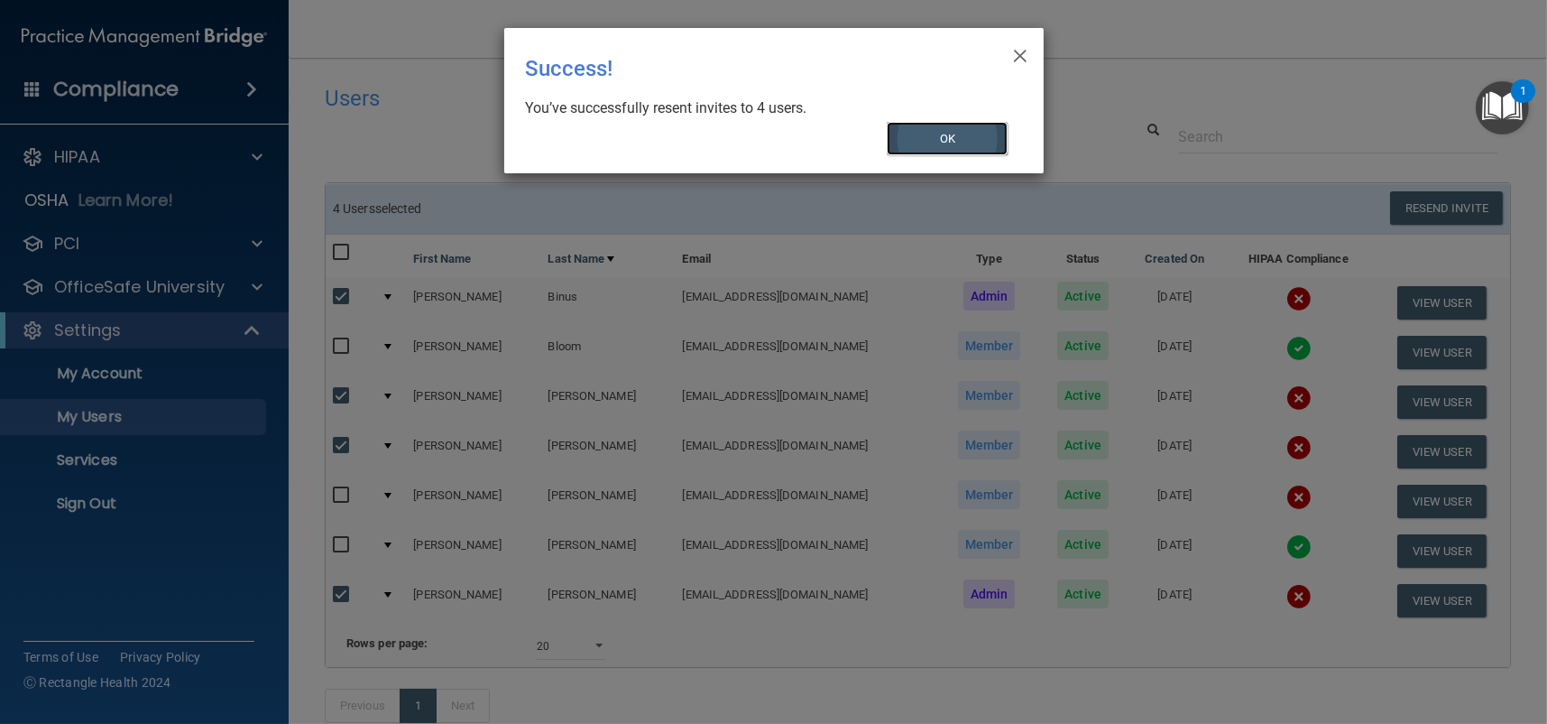
click at [965, 131] on button "OK" at bounding box center [947, 138] width 121 height 33
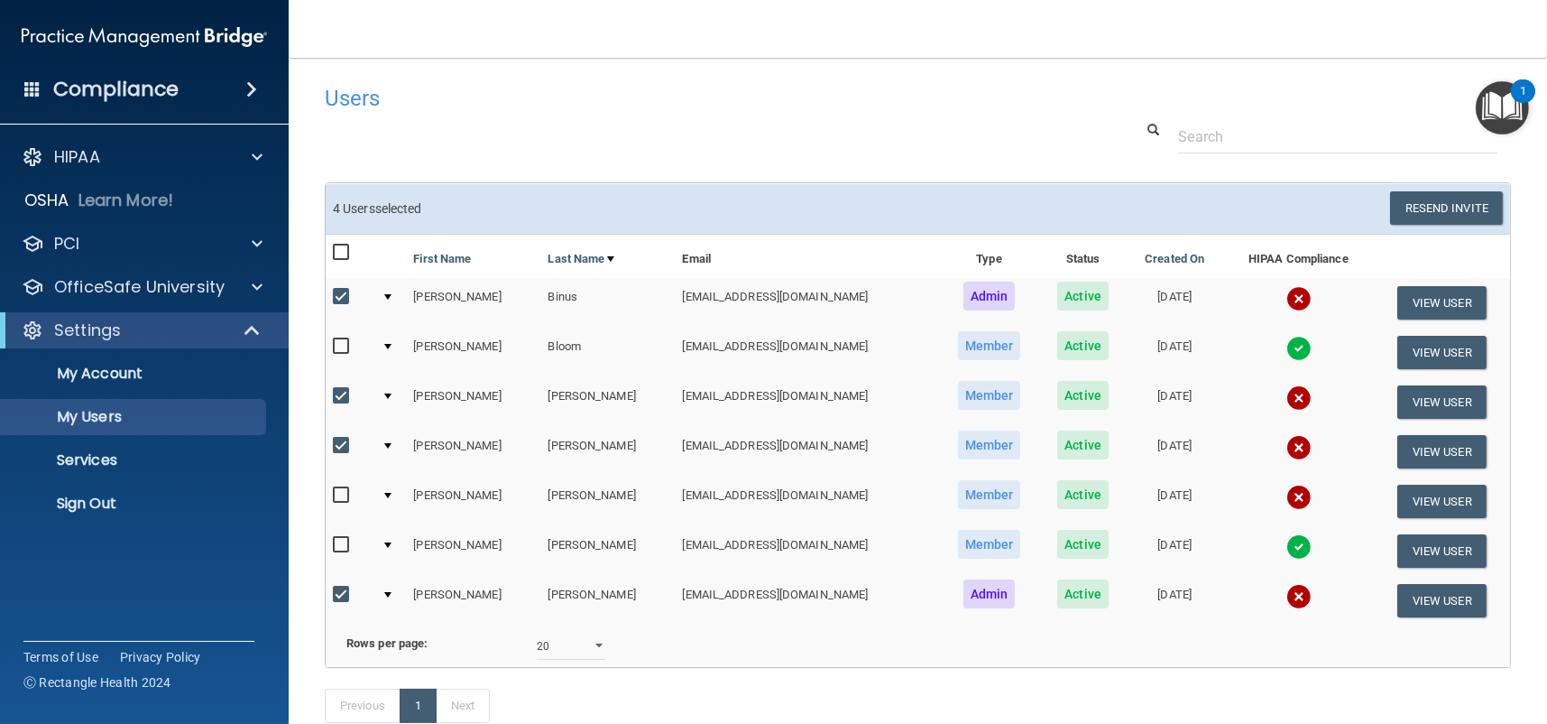
click at [391, 493] on div at bounding box center [387, 495] width 7 height 5
click at [346, 495] on input "checkbox" at bounding box center [343, 495] width 21 height 14
checkbox input "true"
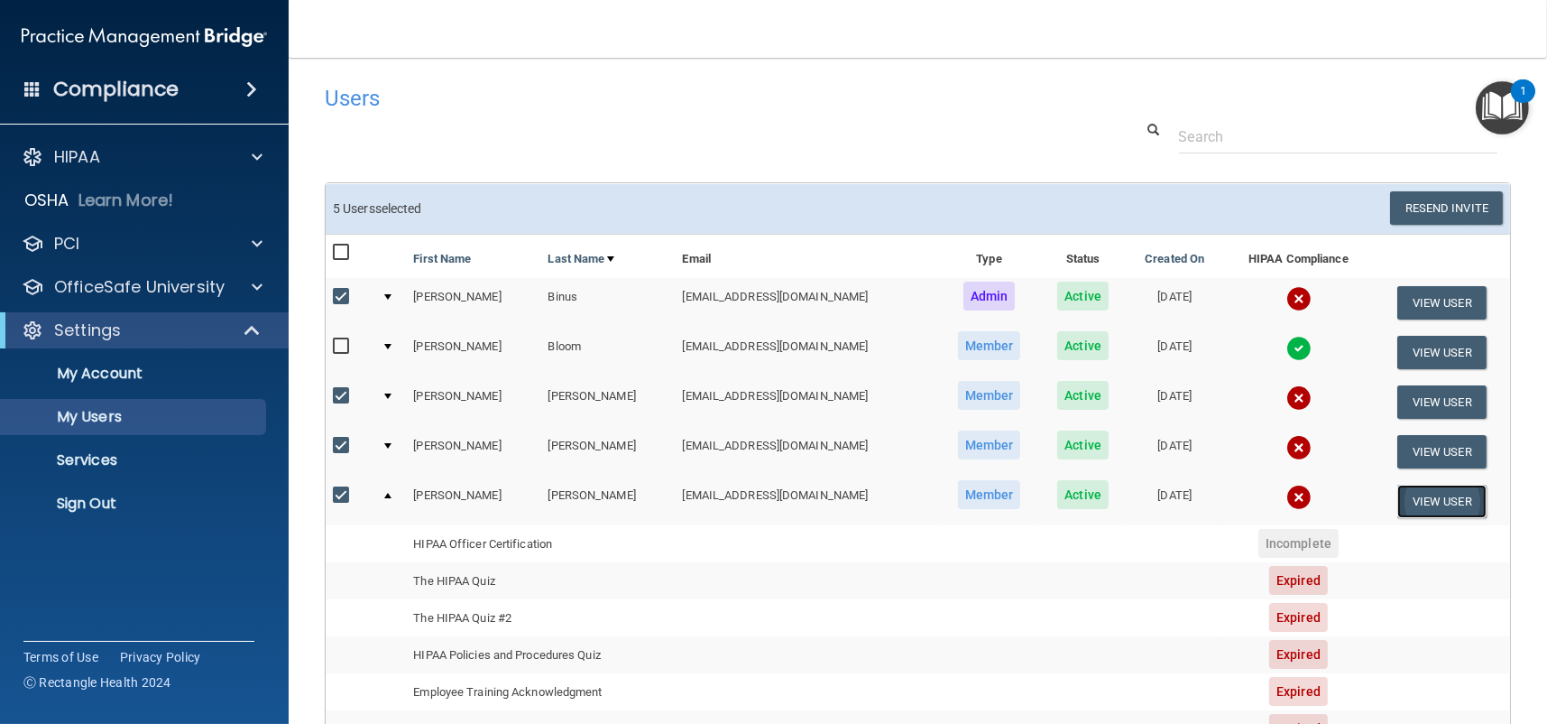
click at [1415, 508] on button "View User" at bounding box center [1441, 500] width 89 height 33
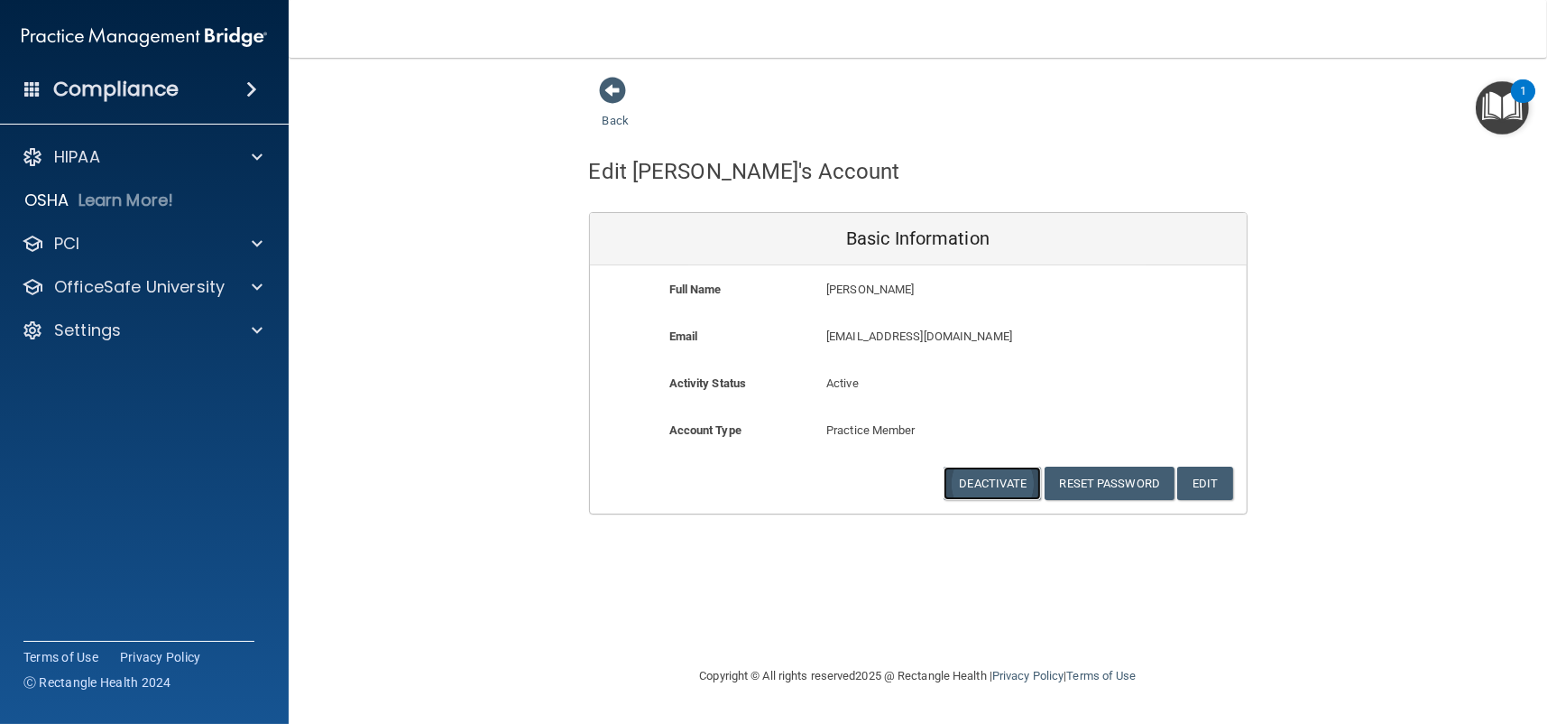
click at [969, 491] on button "Deactivate" at bounding box center [992, 482] width 97 height 33
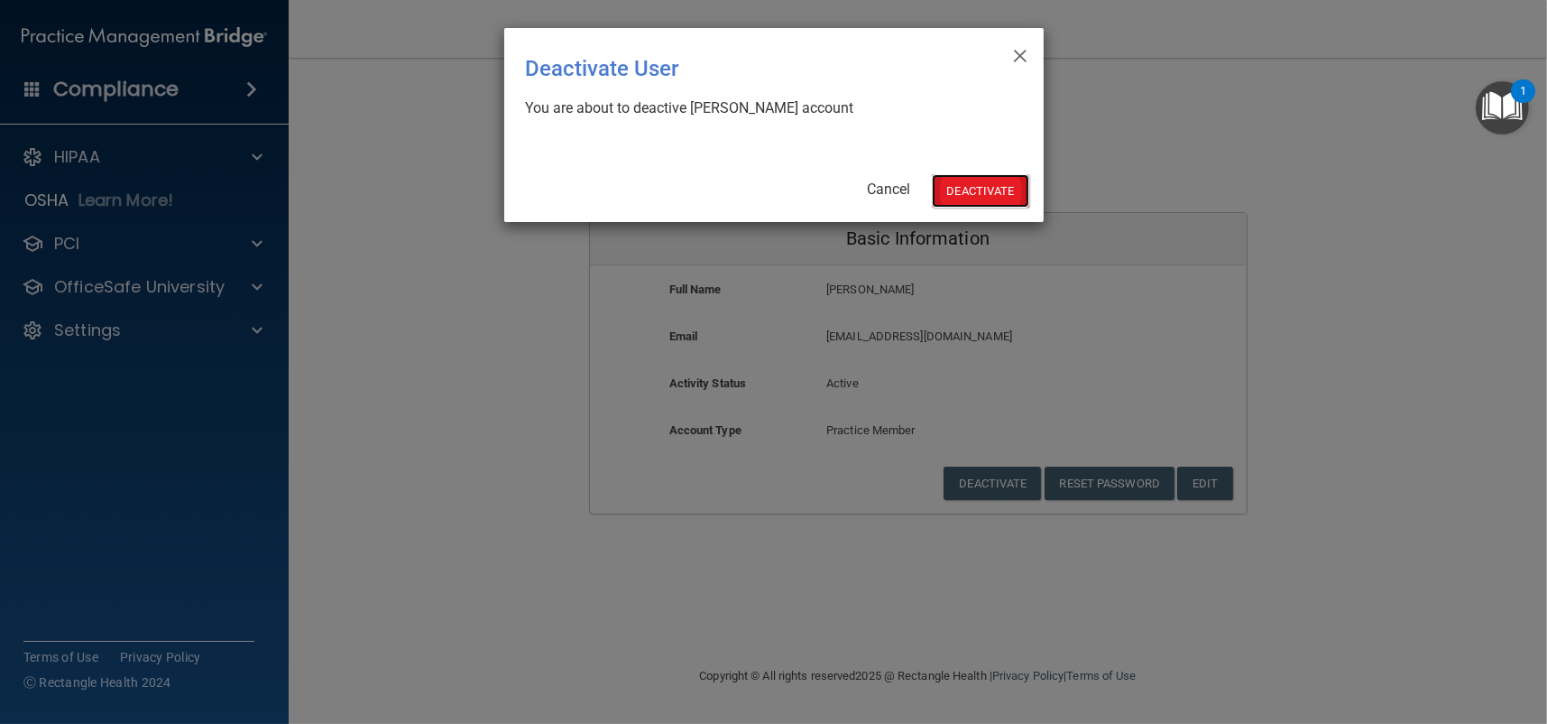
click at [1007, 184] on button "Deactivate" at bounding box center [980, 190] width 97 height 33
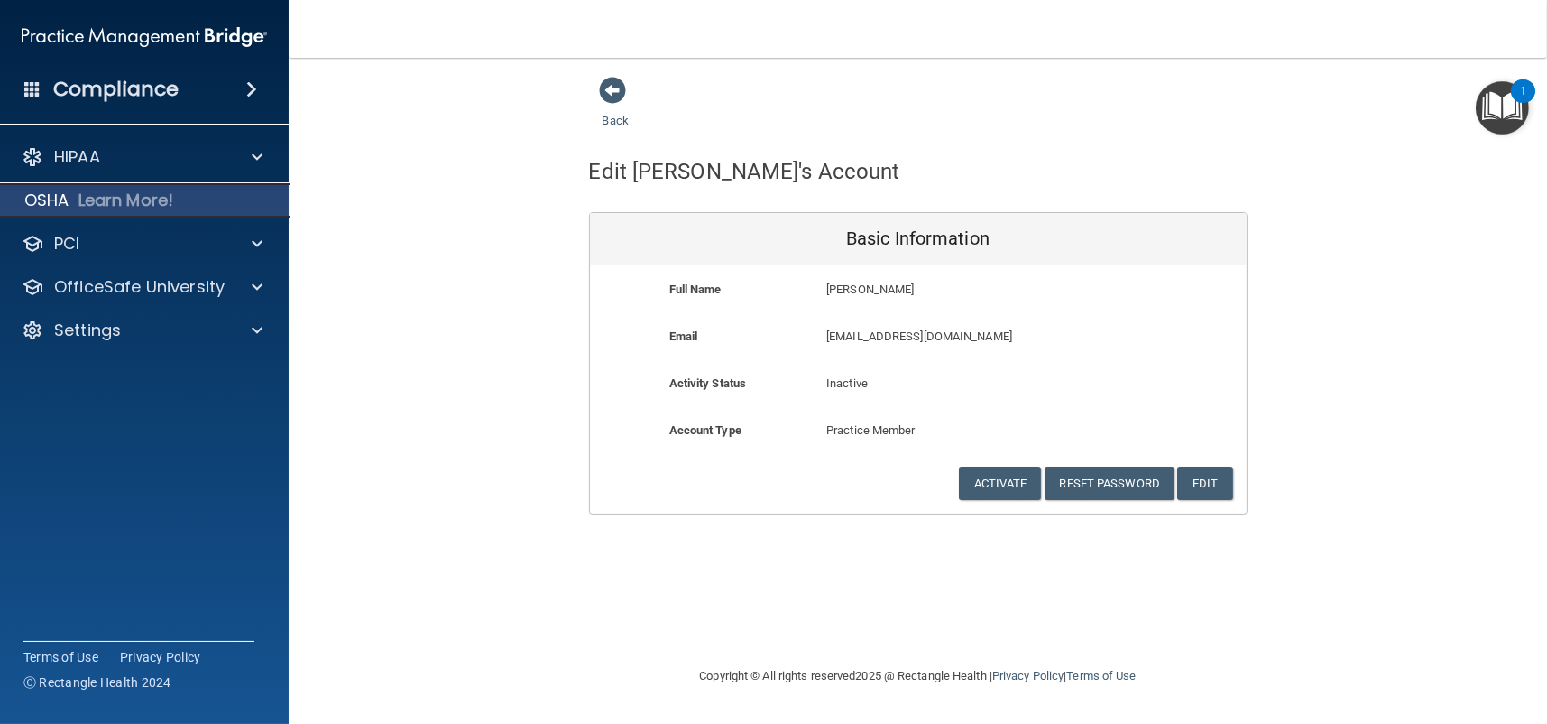
click at [45, 197] on p "OSHA" at bounding box center [46, 200] width 45 height 22
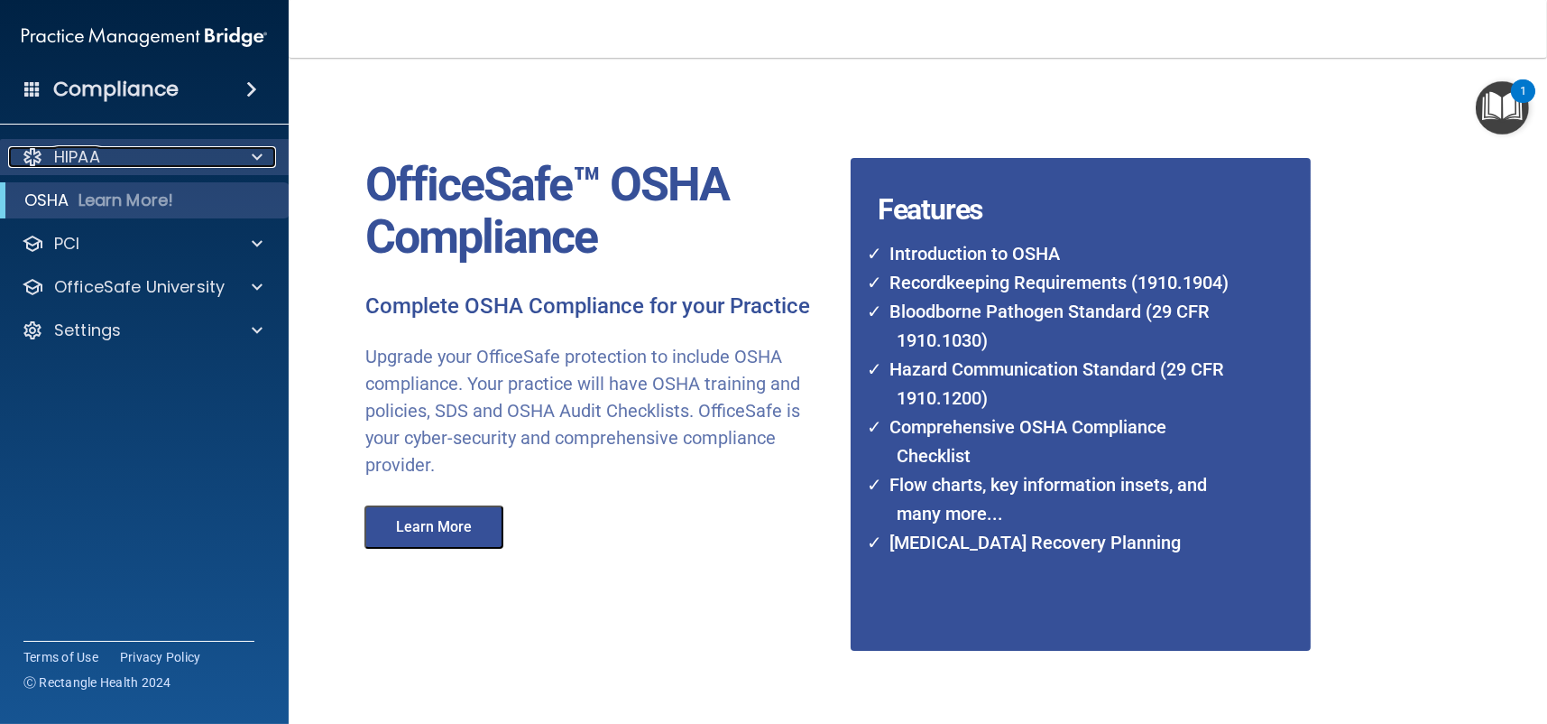
click at [90, 152] on p "HIPAA" at bounding box center [77, 157] width 46 height 22
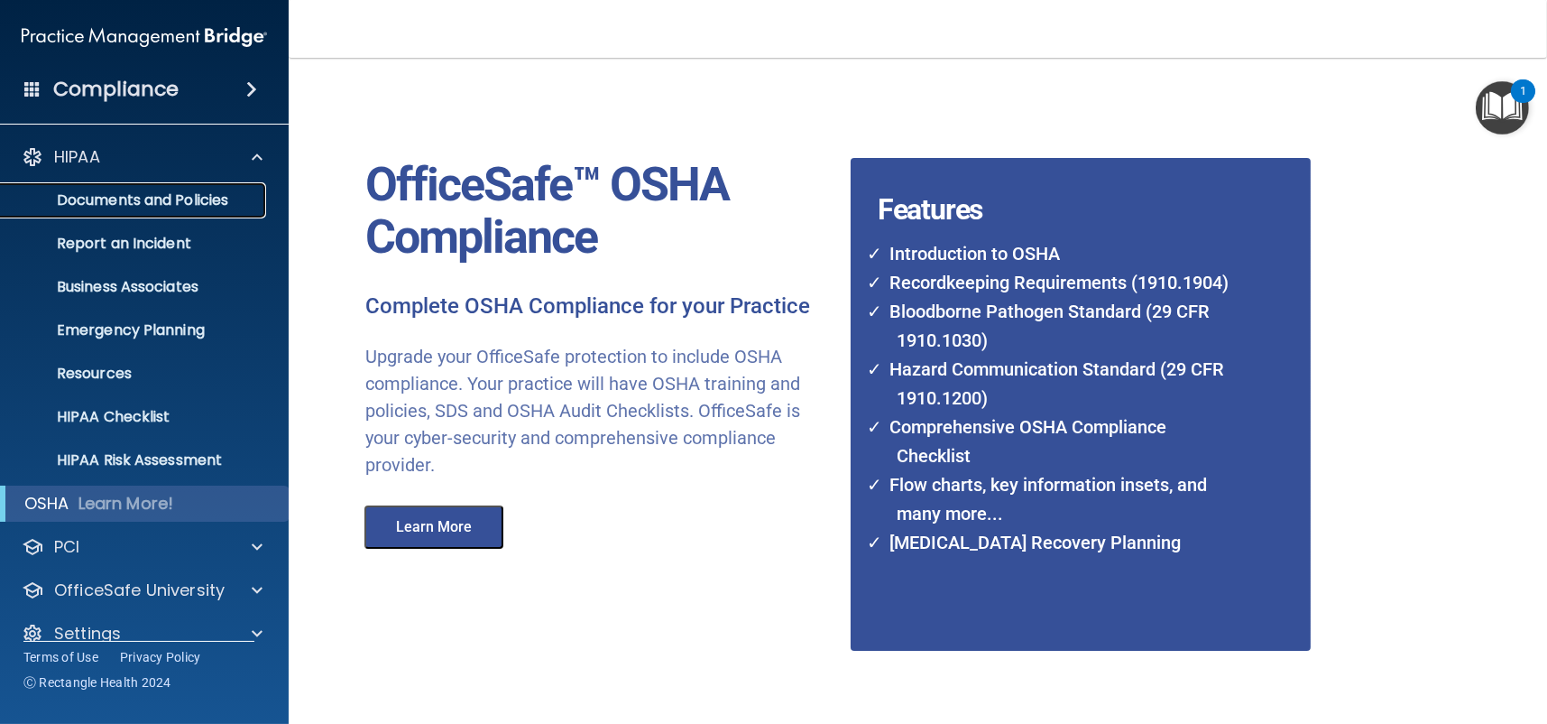
click at [176, 198] on p "Documents and Policies" at bounding box center [135, 200] width 246 height 18
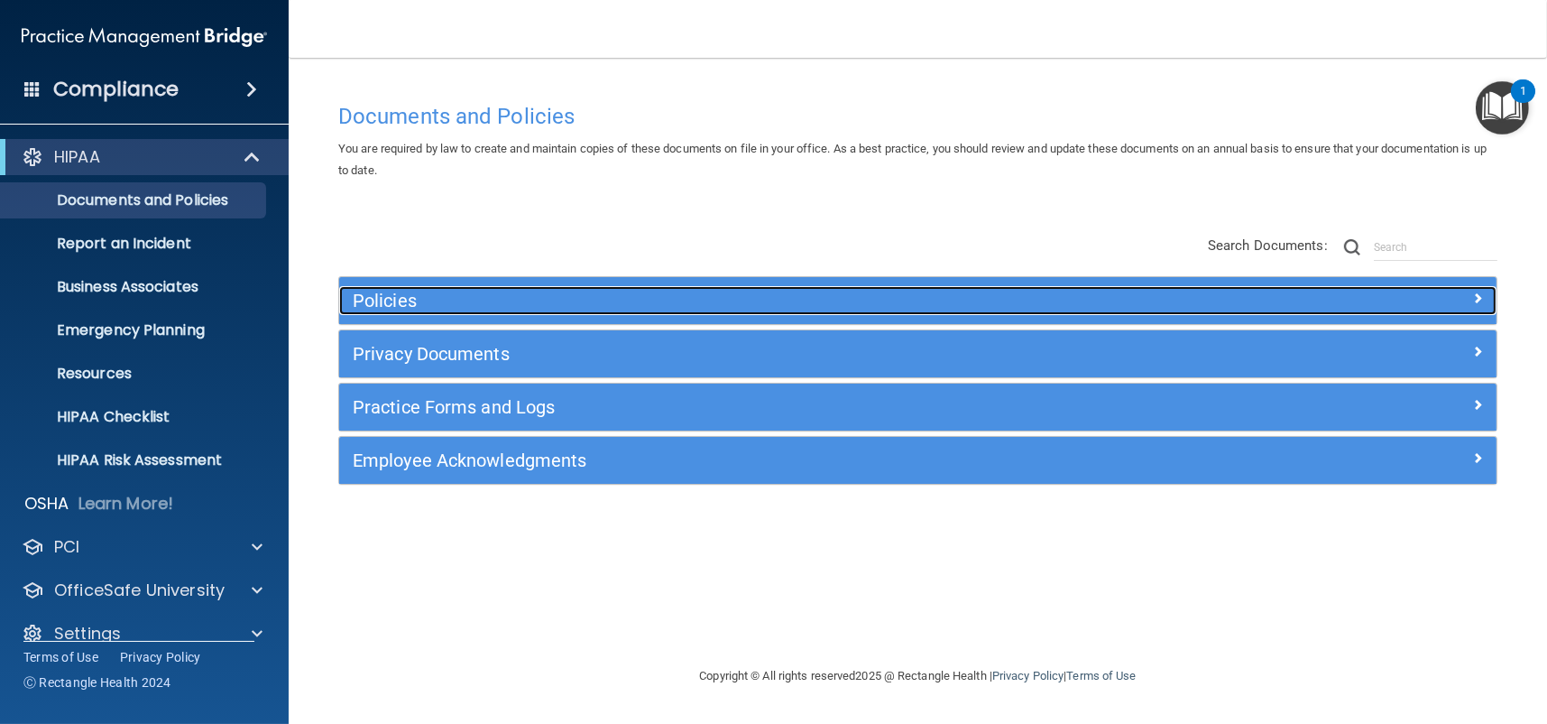
click at [1481, 297] on span at bounding box center [1477, 298] width 11 height 22
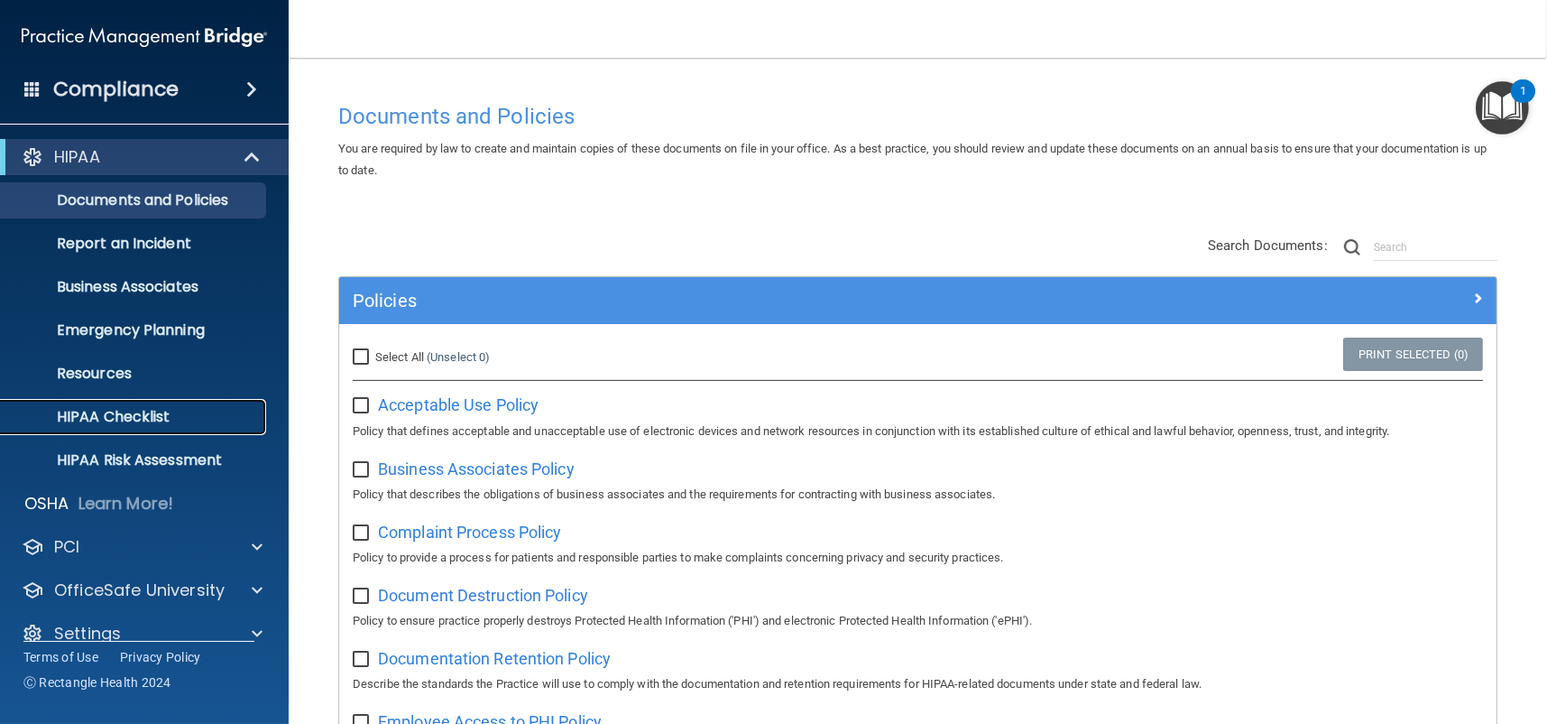
click at [132, 411] on p "HIPAA Checklist" at bounding box center [135, 417] width 246 height 18
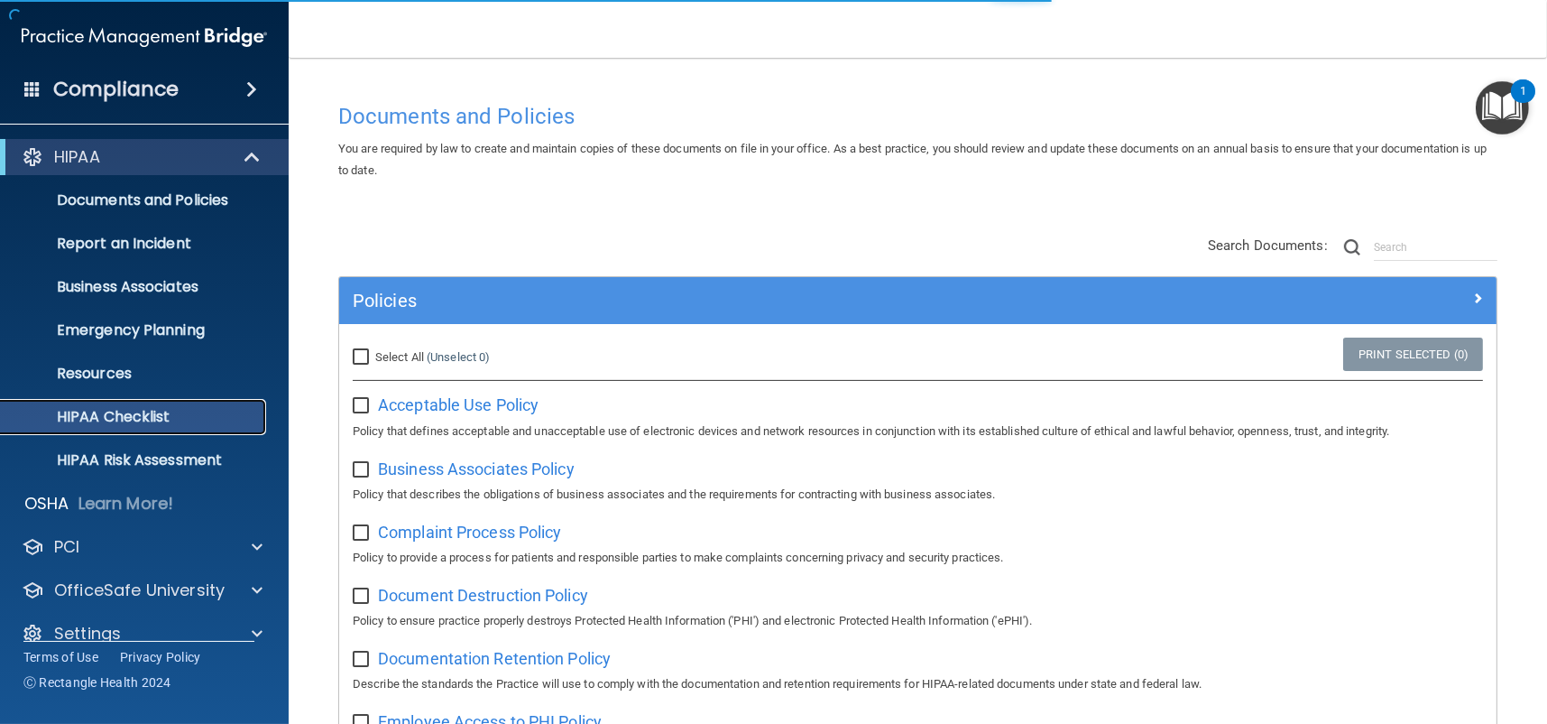
scroll to position [24, 0]
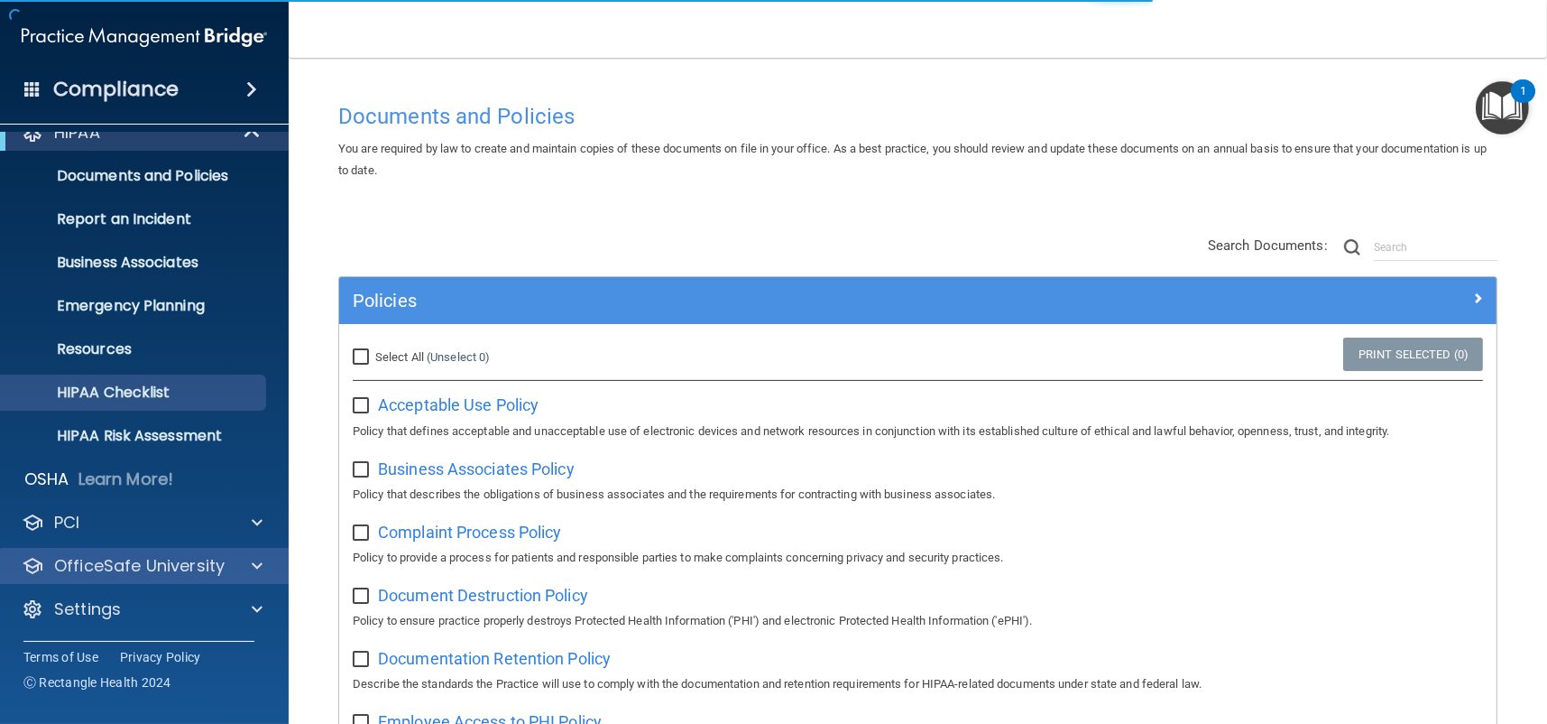
click at [115, 576] on div "OfficeSafe University" at bounding box center [145, 566] width 290 height 36
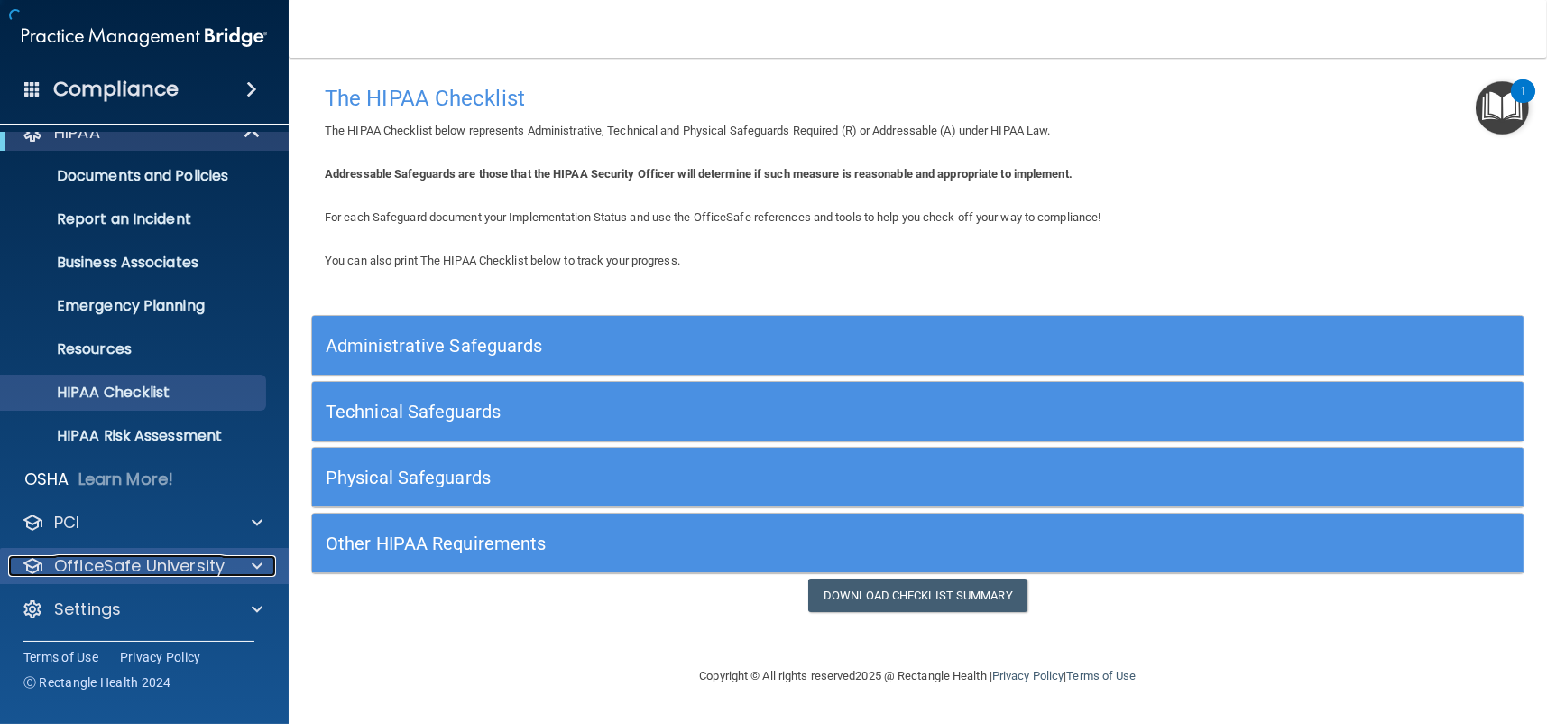
click at [68, 563] on p "OfficeSafe University" at bounding box center [139, 566] width 171 height 22
click at [142, 565] on p "OfficeSafe University" at bounding box center [139, 566] width 171 height 22
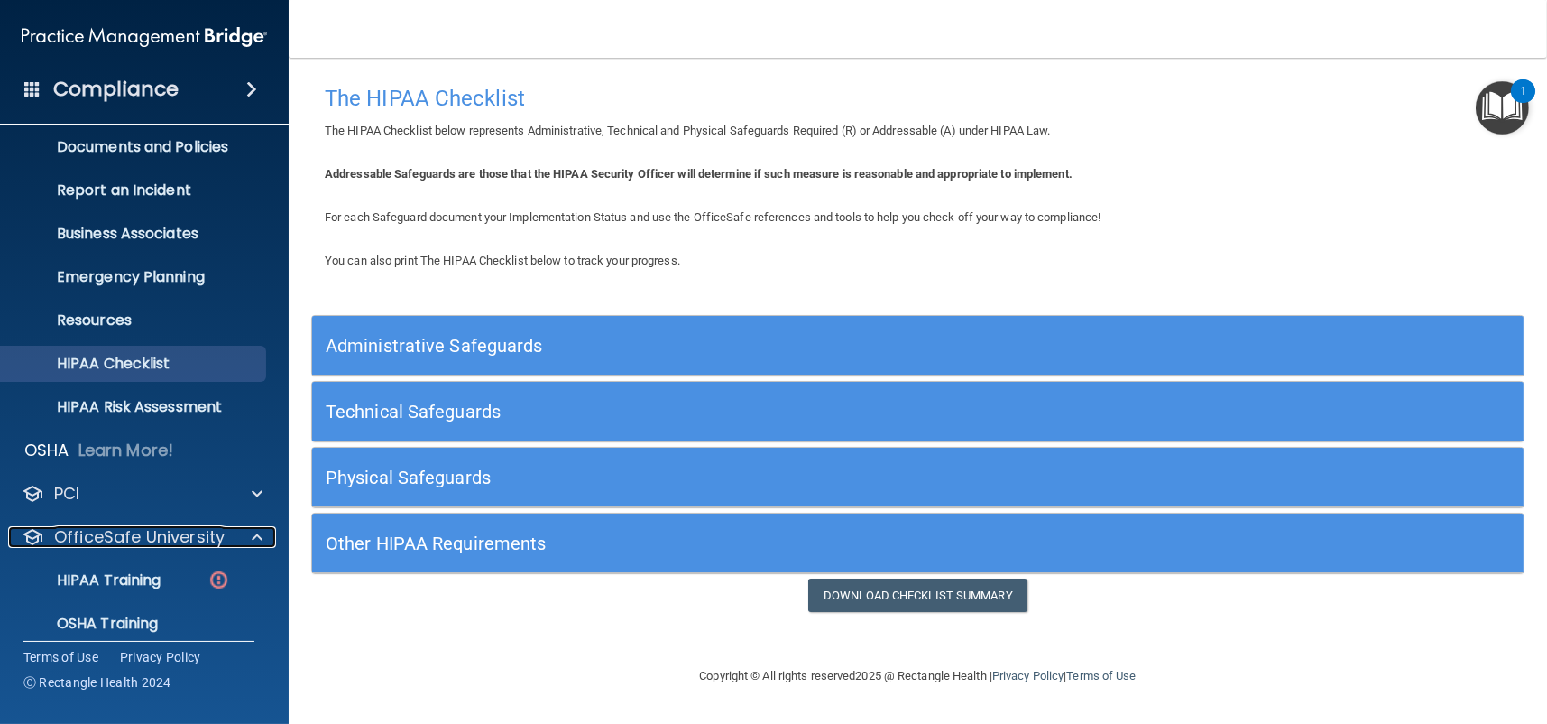
scroll to position [154, 0]
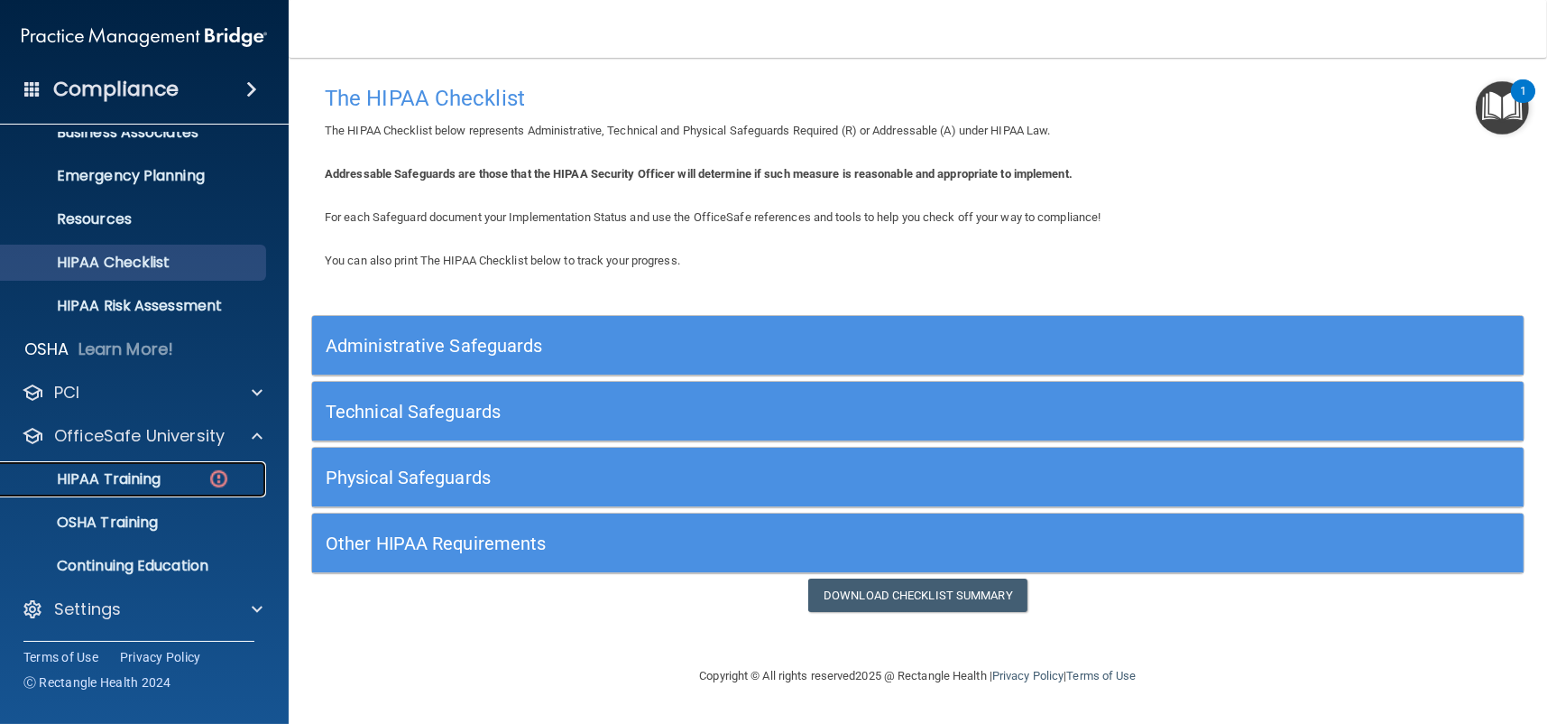
click at [116, 475] on p "HIPAA Training" at bounding box center [86, 479] width 149 height 18
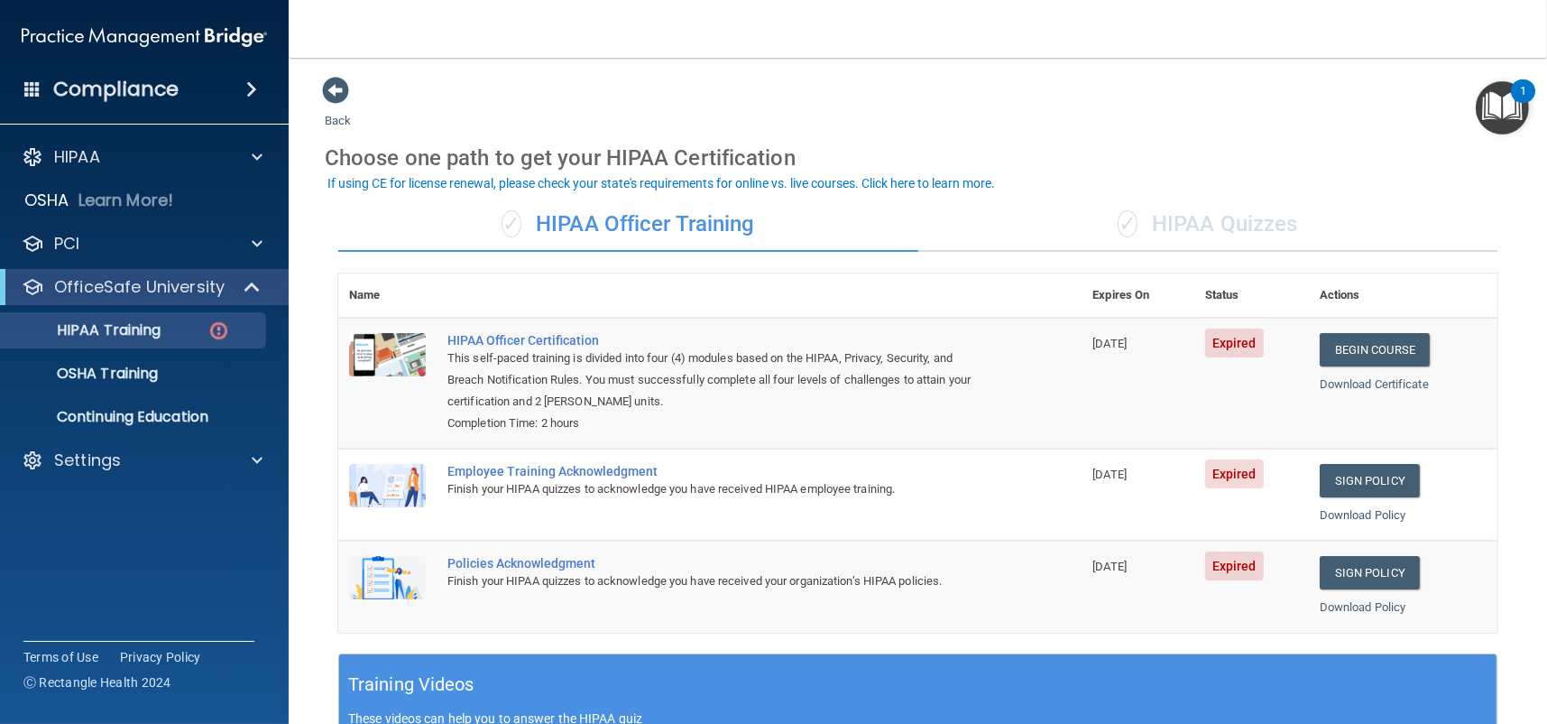
click at [1187, 232] on div "✓ HIPAA Quizzes" at bounding box center [1208, 225] width 580 height 54
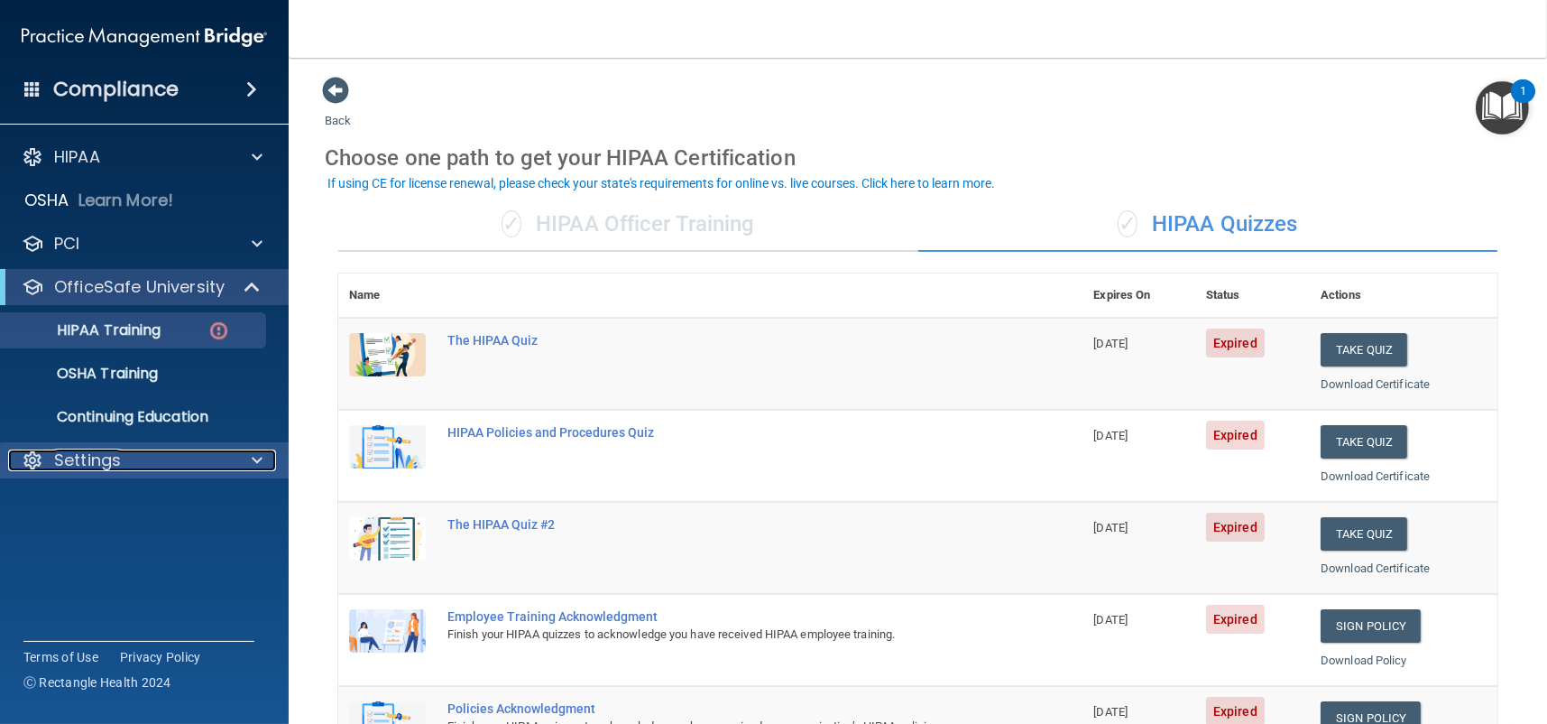
click at [115, 459] on p "Settings" at bounding box center [87, 460] width 67 height 22
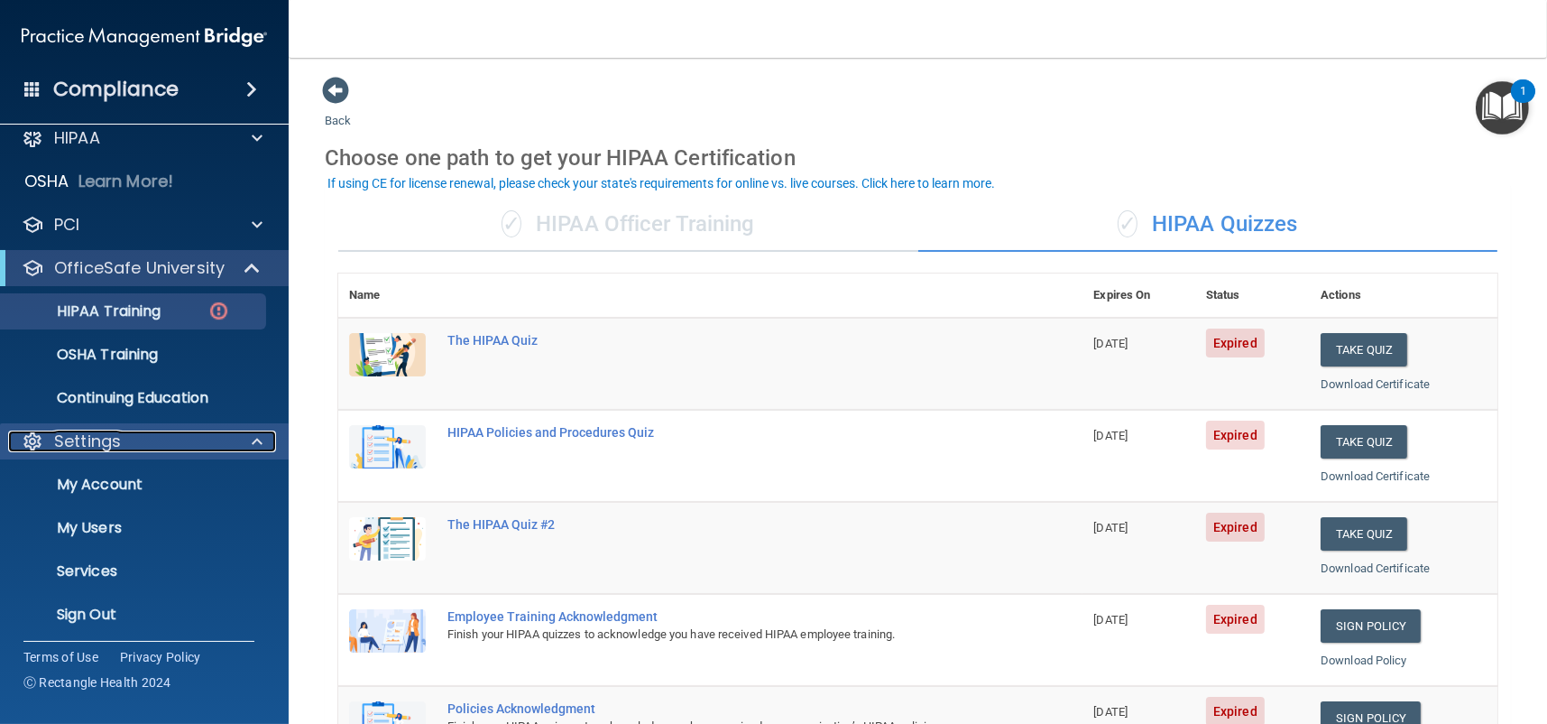
scroll to position [24, 0]
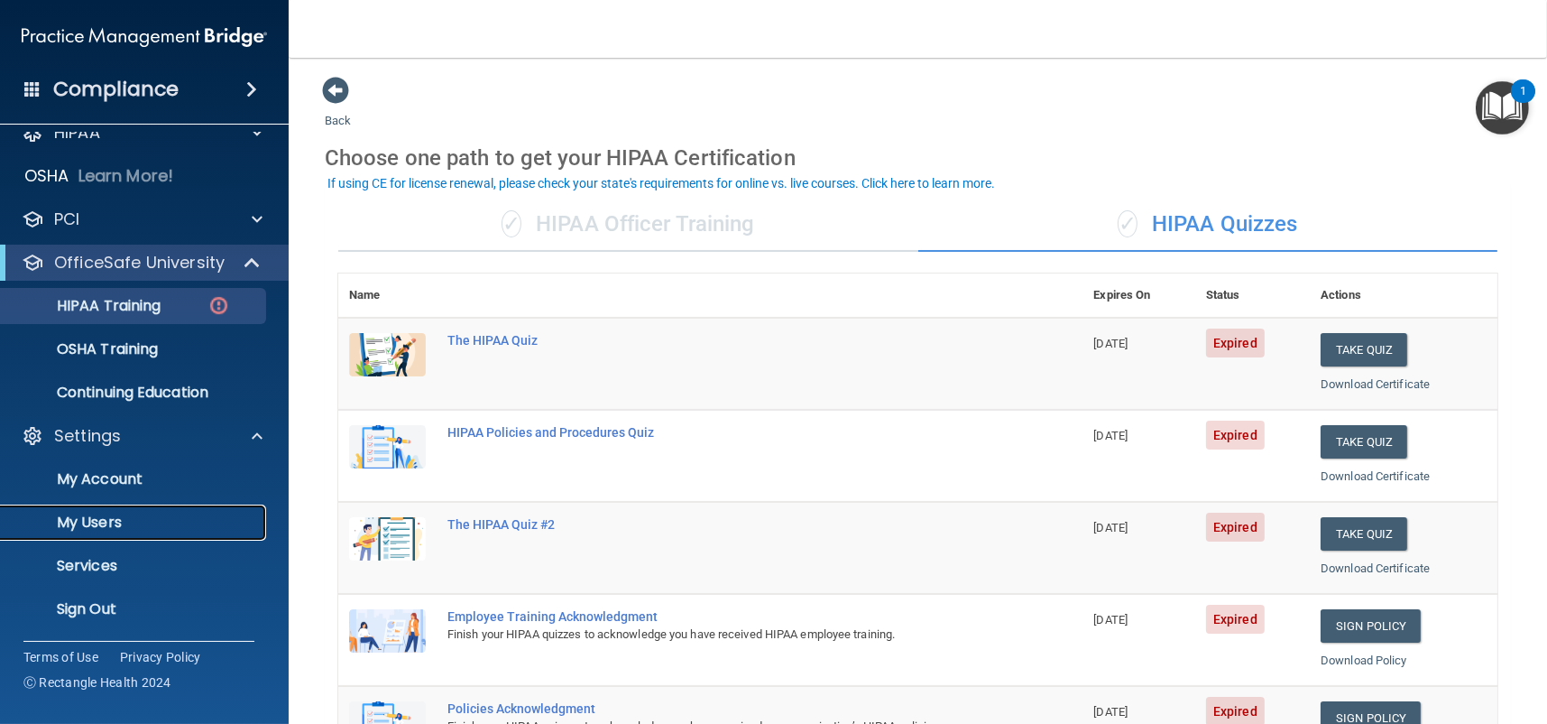
click at [99, 518] on p "My Users" at bounding box center [135, 522] width 246 height 18
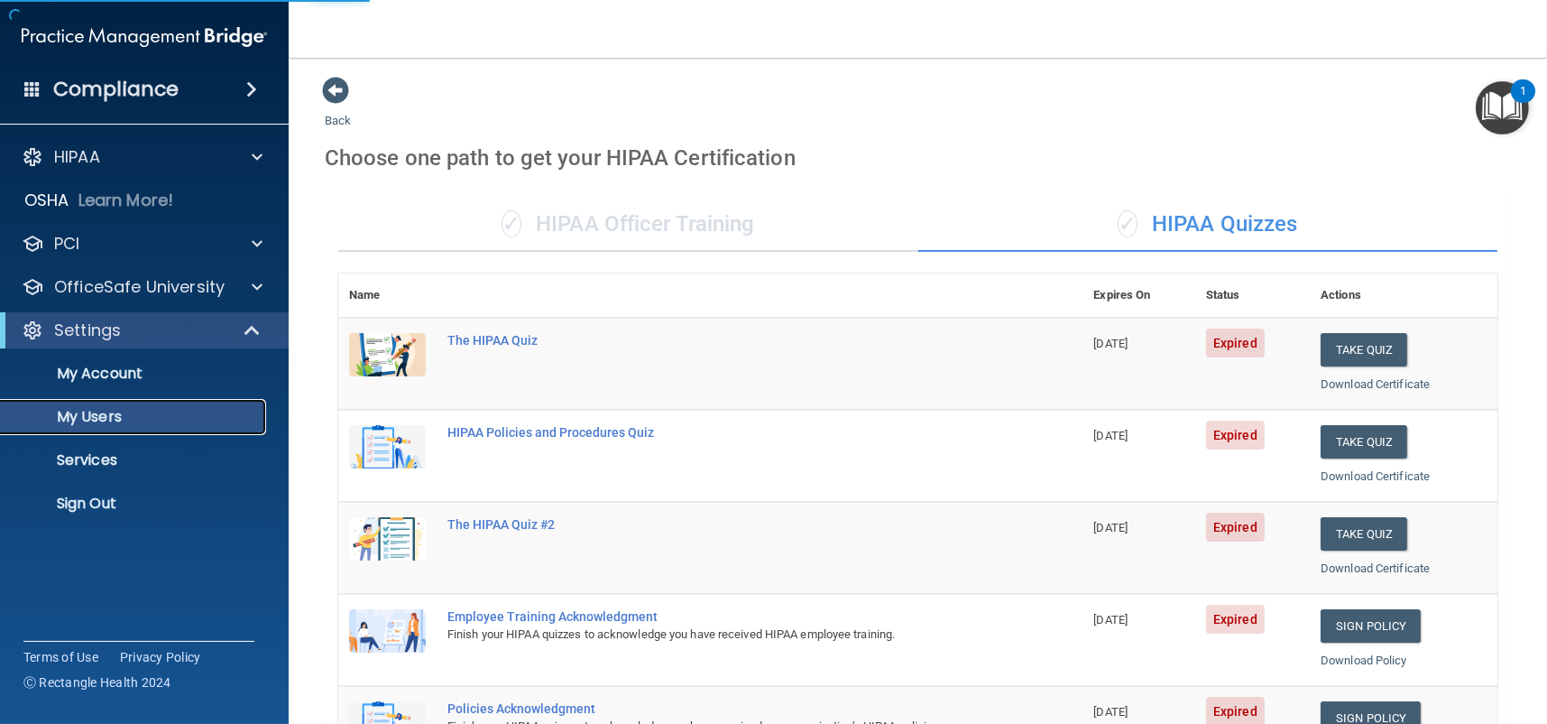
select select "20"
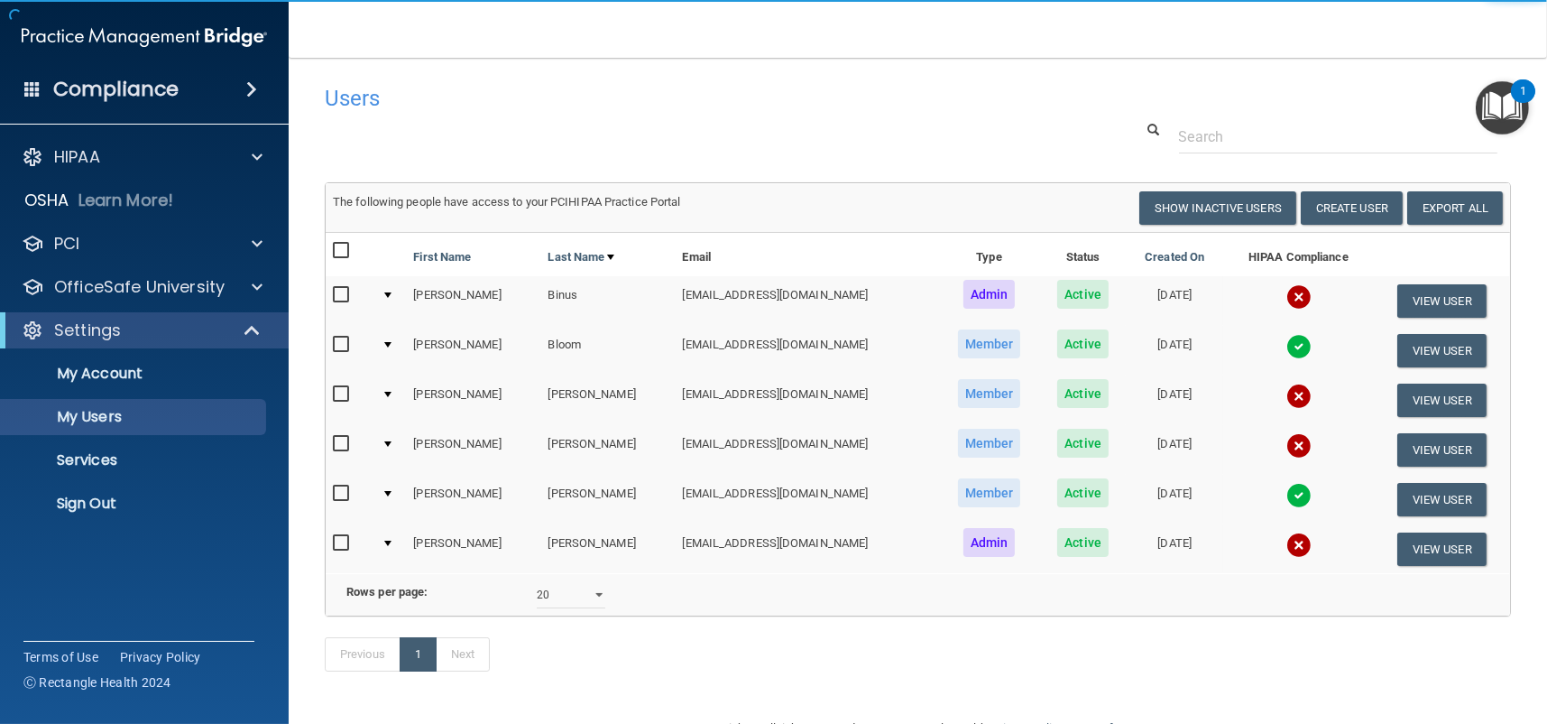
click at [394, 396] on td at bounding box center [390, 400] width 32 height 50
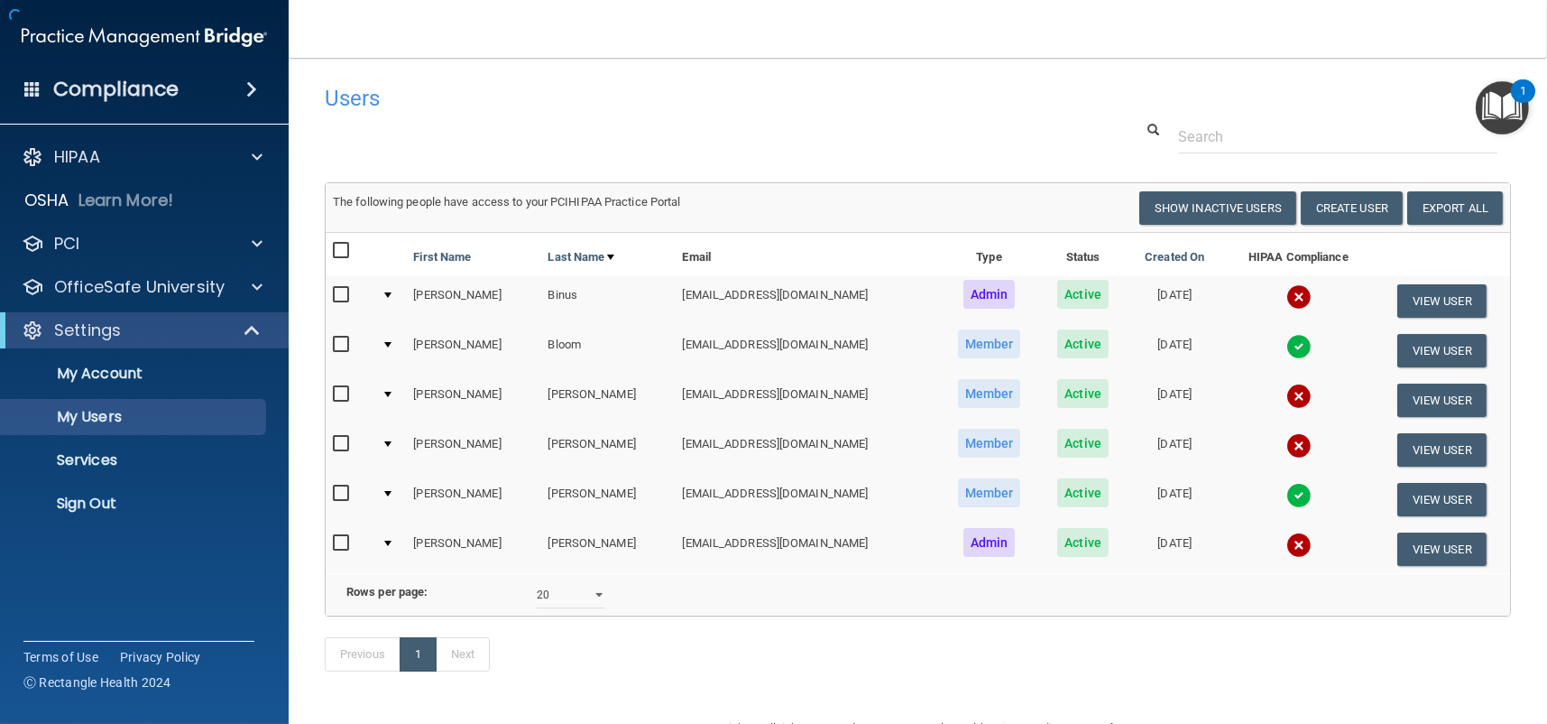
click at [391, 394] on div at bounding box center [387, 394] width 7 height 5
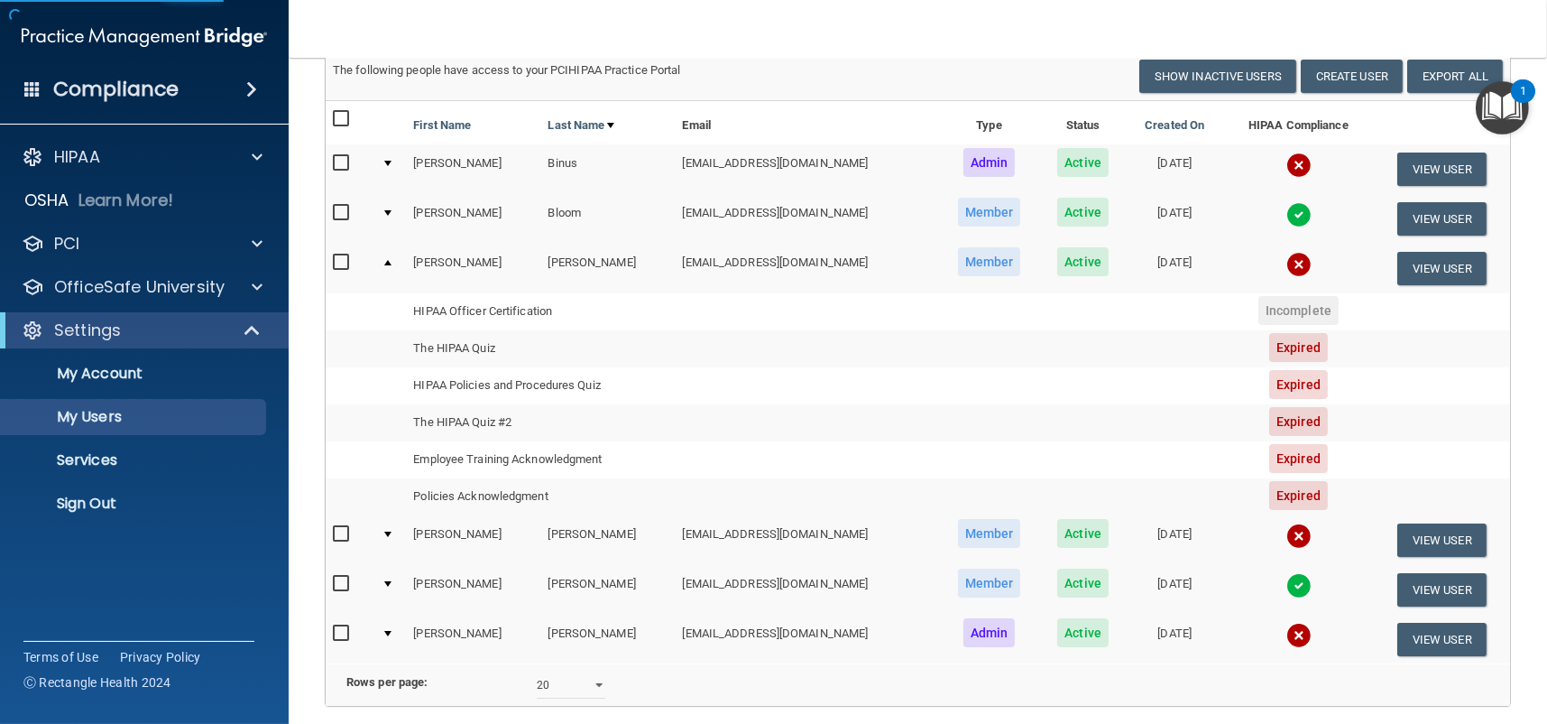
scroll to position [180, 0]
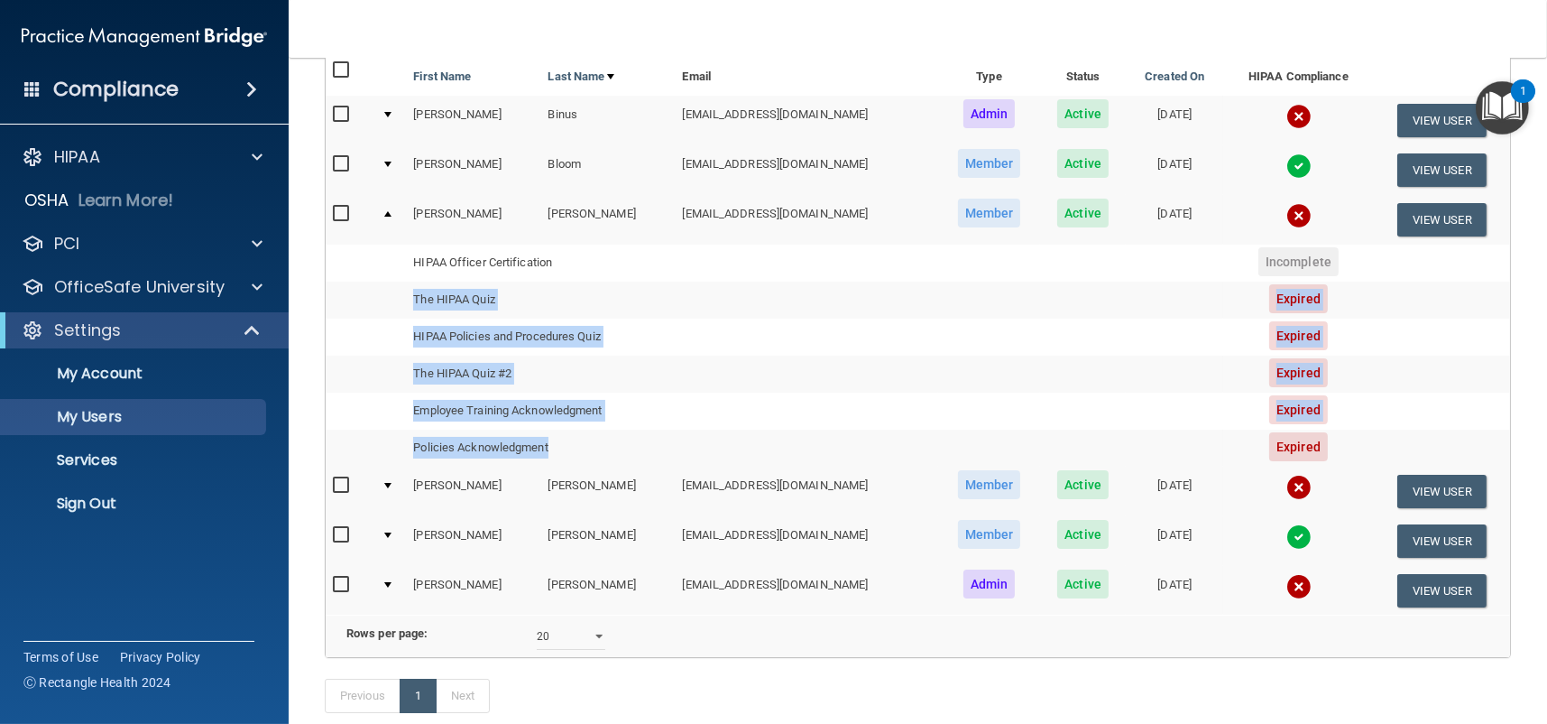
drag, startPoint x: 413, startPoint y: 299, endPoint x: 573, endPoint y: 440, distance: 213.5
click at [573, 440] on tbody "[PERSON_NAME] [EMAIL_ADDRESS][DOMAIN_NAME] Member Active [DATE] View User HIPAA…" at bounding box center [918, 331] width 1185 height 272
copy tbody "The HIPAA Quiz Expired HIPAA Policies and Procedures Quiz Expired The HIPAA Qui…"
